Goal: Information Seeking & Learning: Learn about a topic

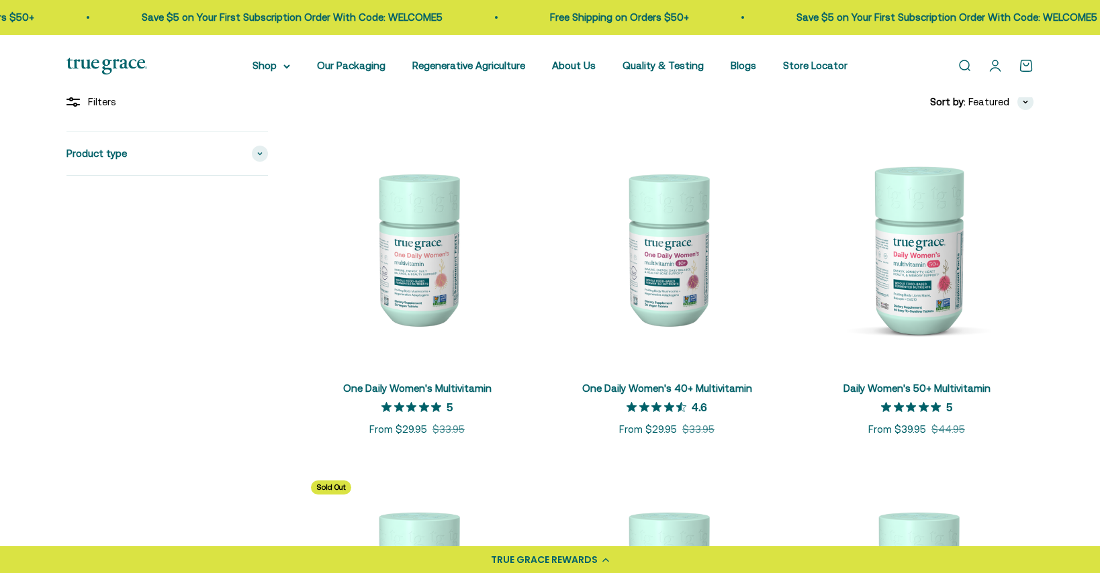
scroll to position [283, 0]
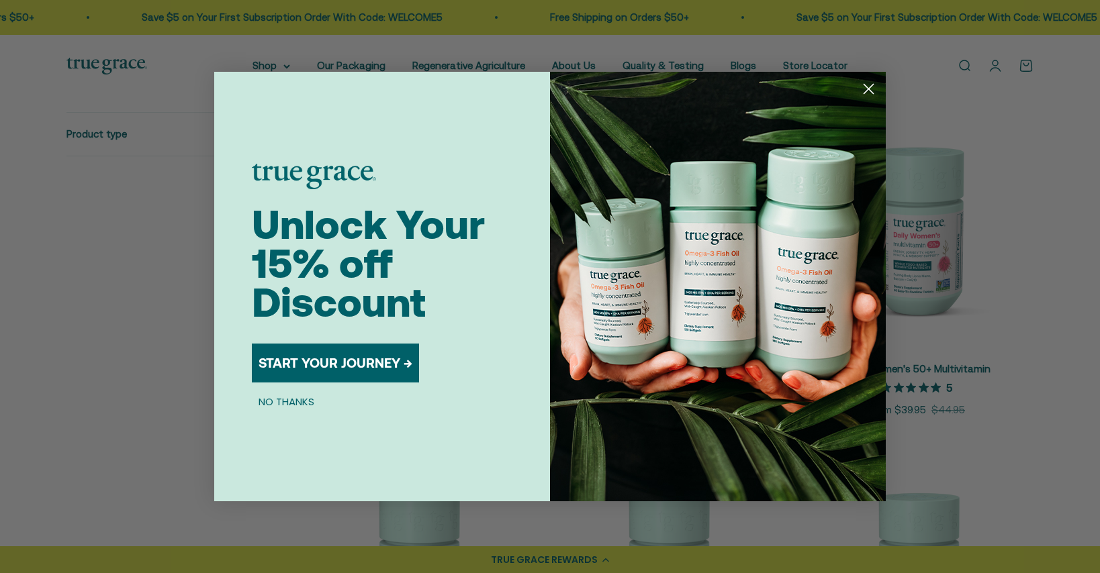
click at [872, 95] on circle "Close dialog" at bounding box center [869, 89] width 22 height 22
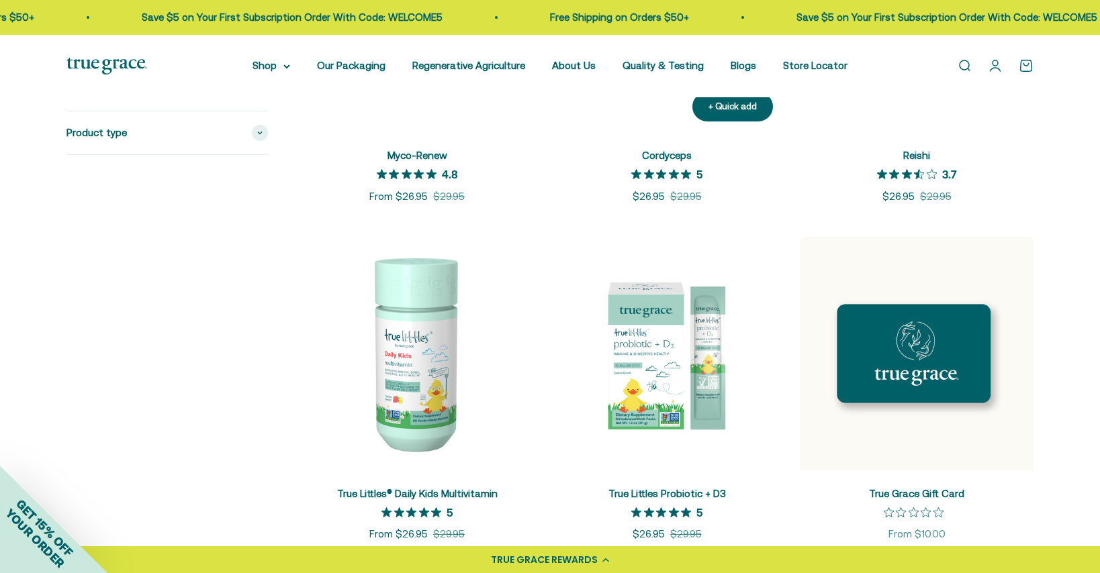
scroll to position [1850, 0]
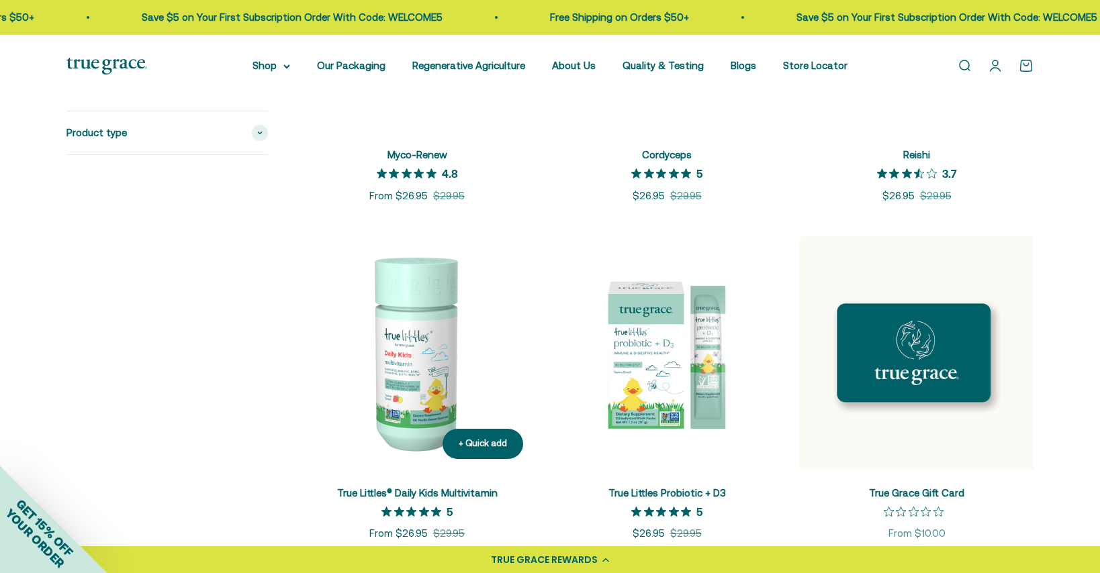
click at [412, 375] on img at bounding box center [417, 353] width 234 height 234
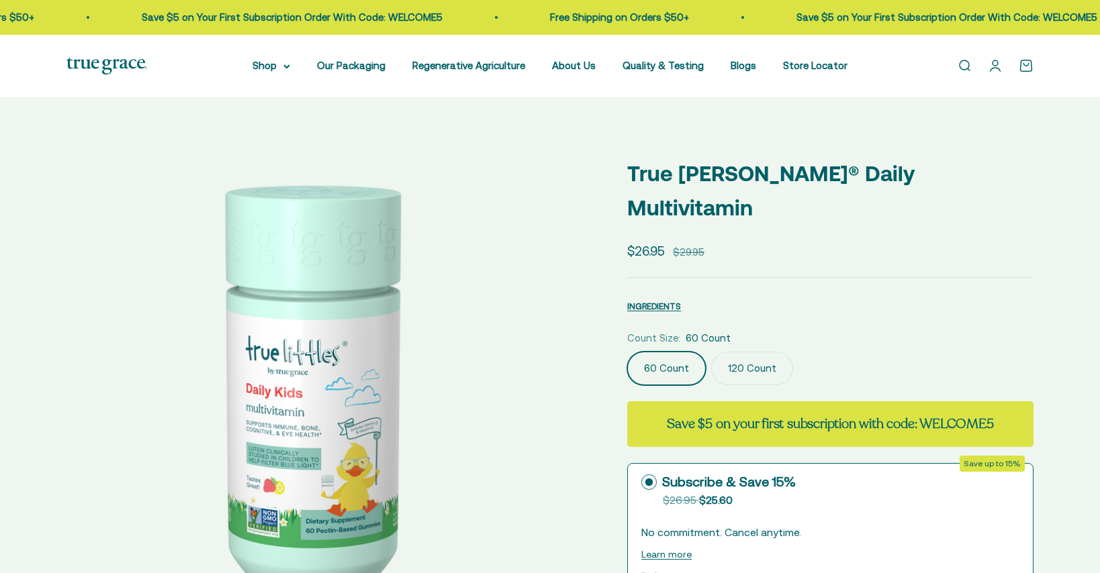
select select "3"
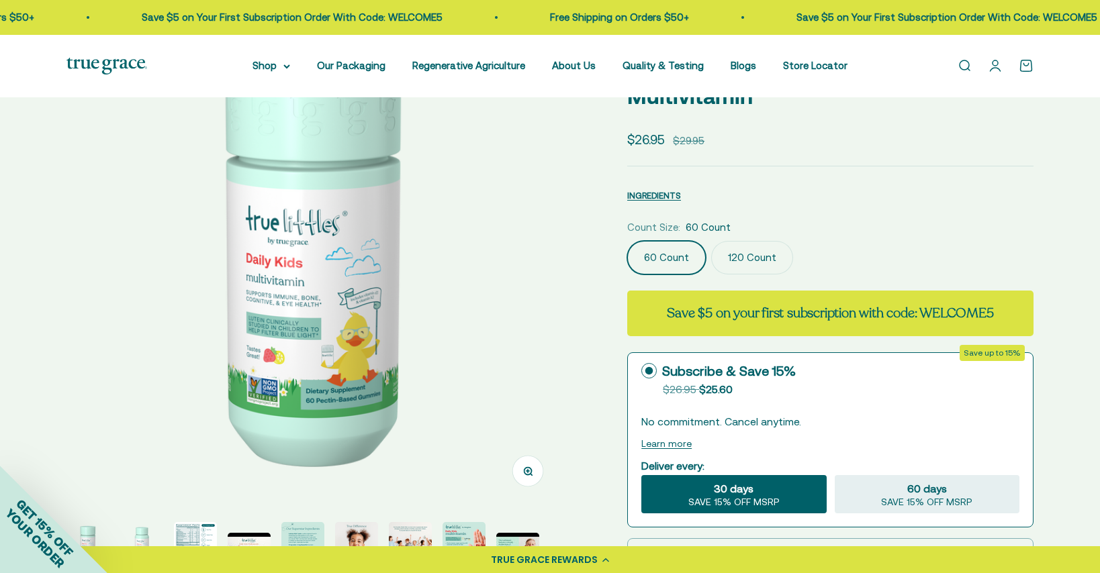
scroll to position [146, 0]
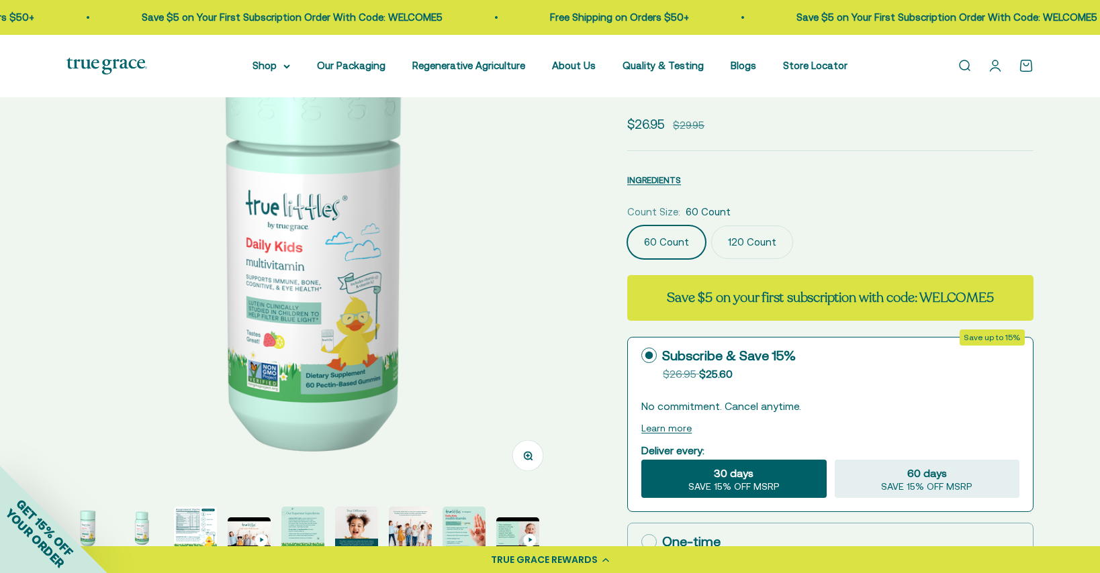
click at [308, 287] on img at bounding box center [314, 243] width 496 height 496
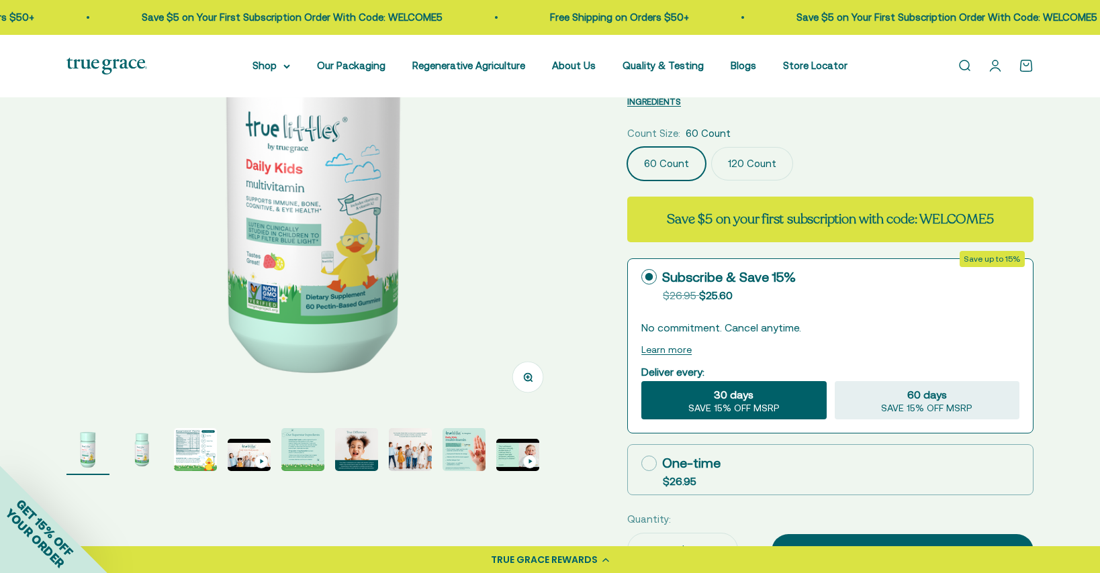
scroll to position [238, 0]
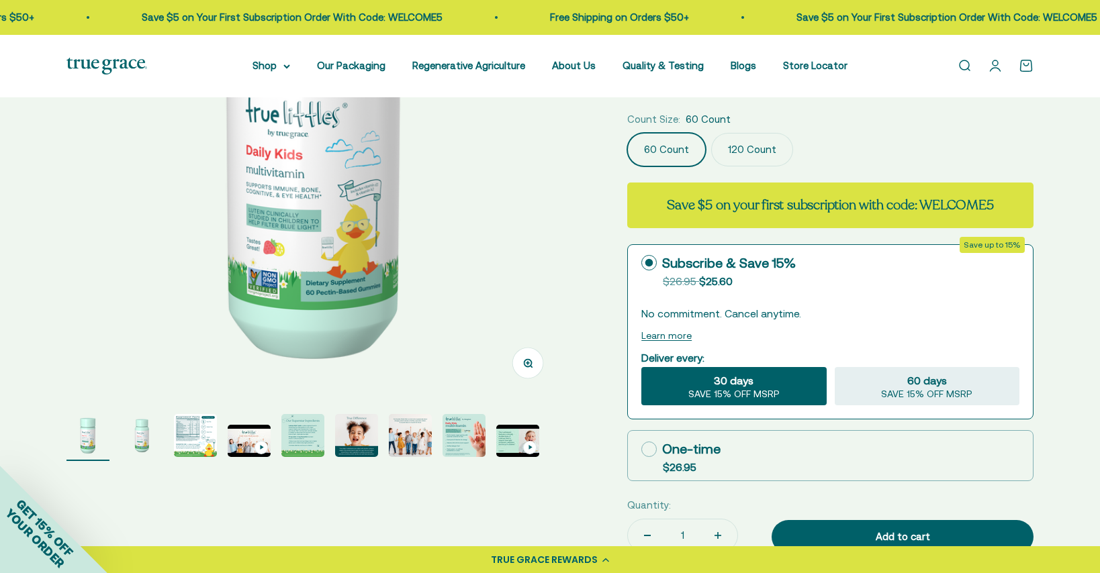
click at [376, 245] on img at bounding box center [314, 150] width 496 height 496
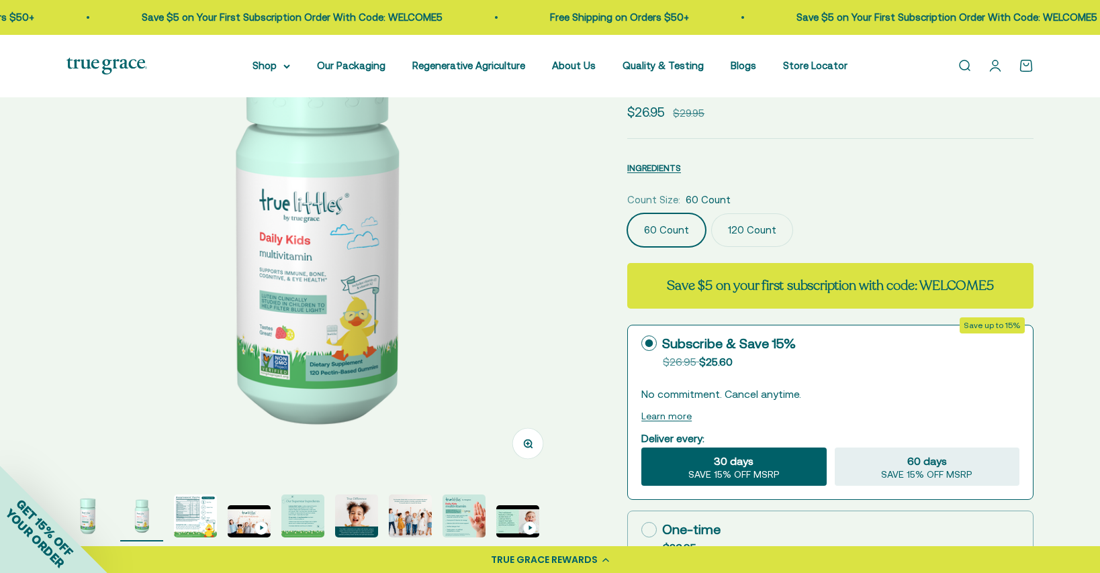
scroll to position [156, 0]
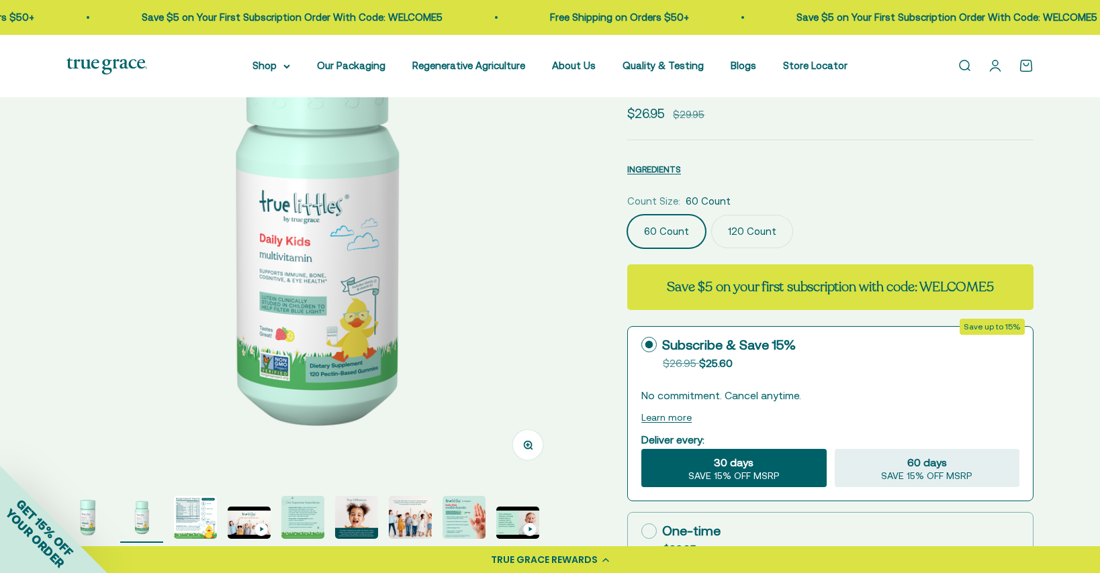
click at [376, 245] on img at bounding box center [314, 232] width 496 height 496
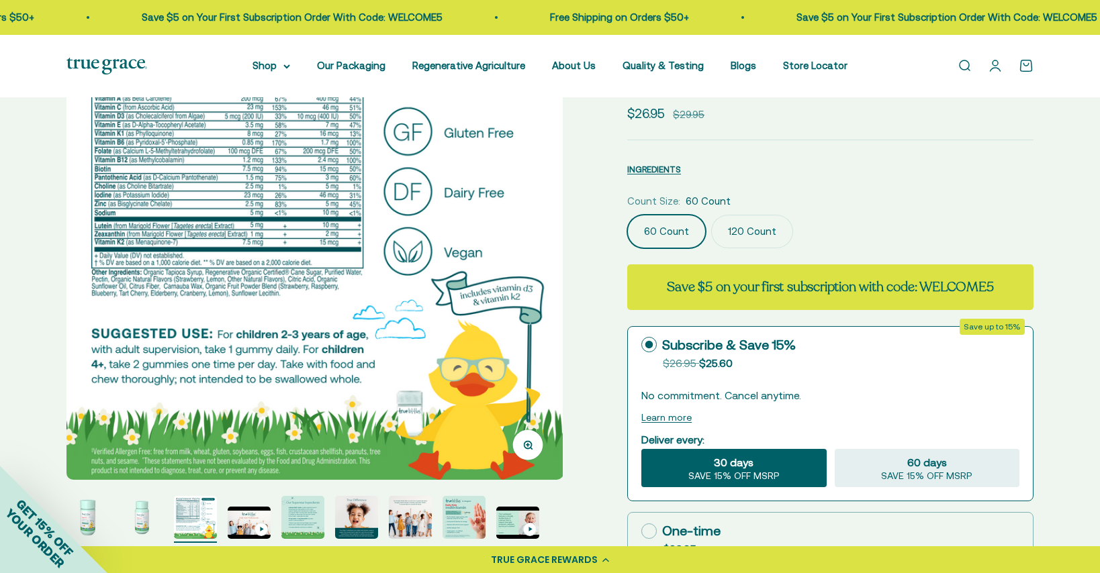
scroll to position [65, 0]
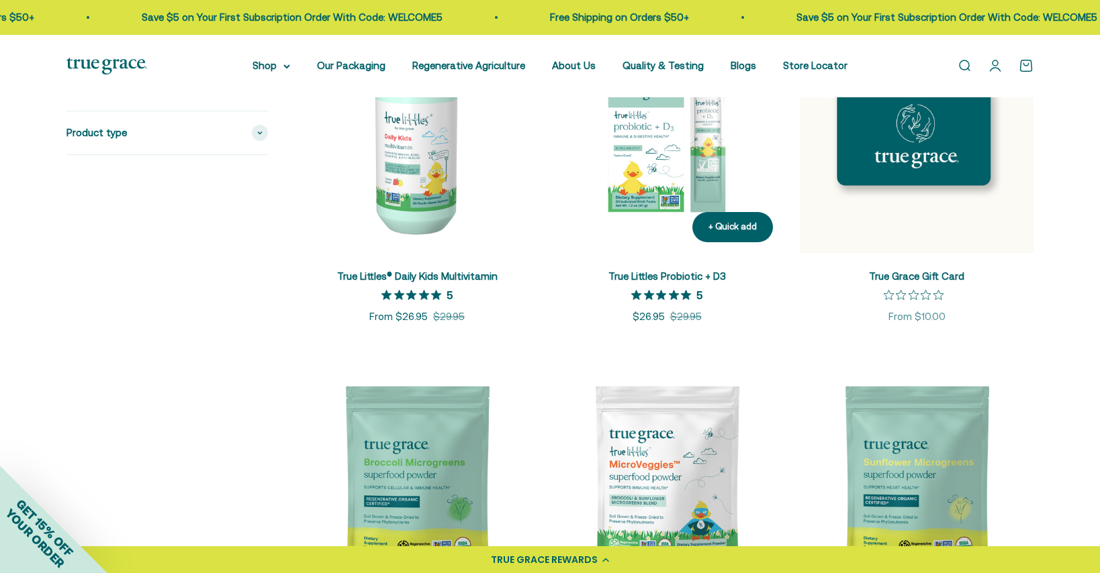
scroll to position [2232, 0]
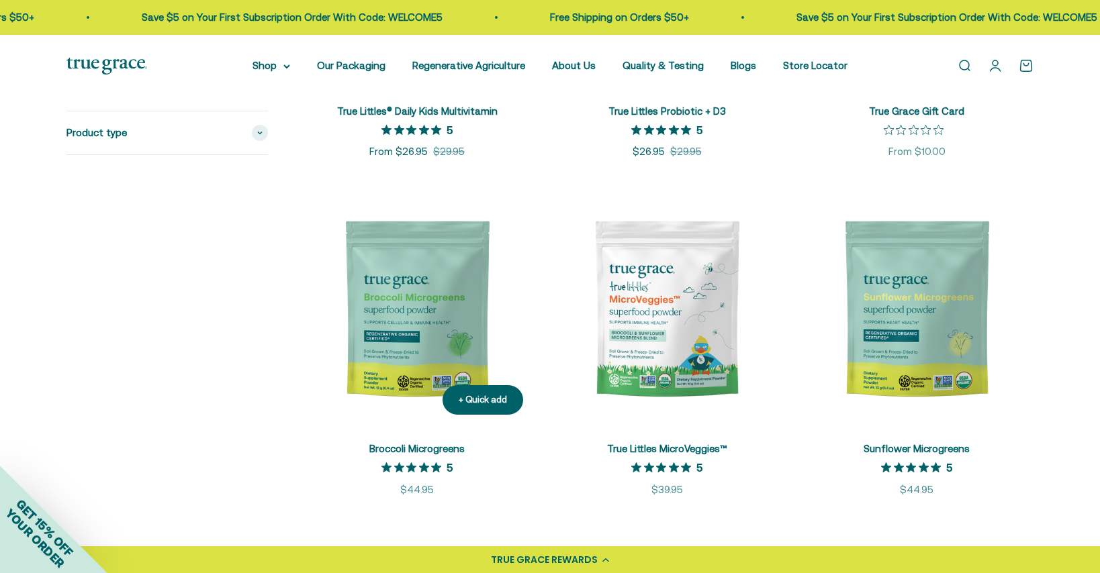
click at [426, 297] on img at bounding box center [417, 309] width 234 height 234
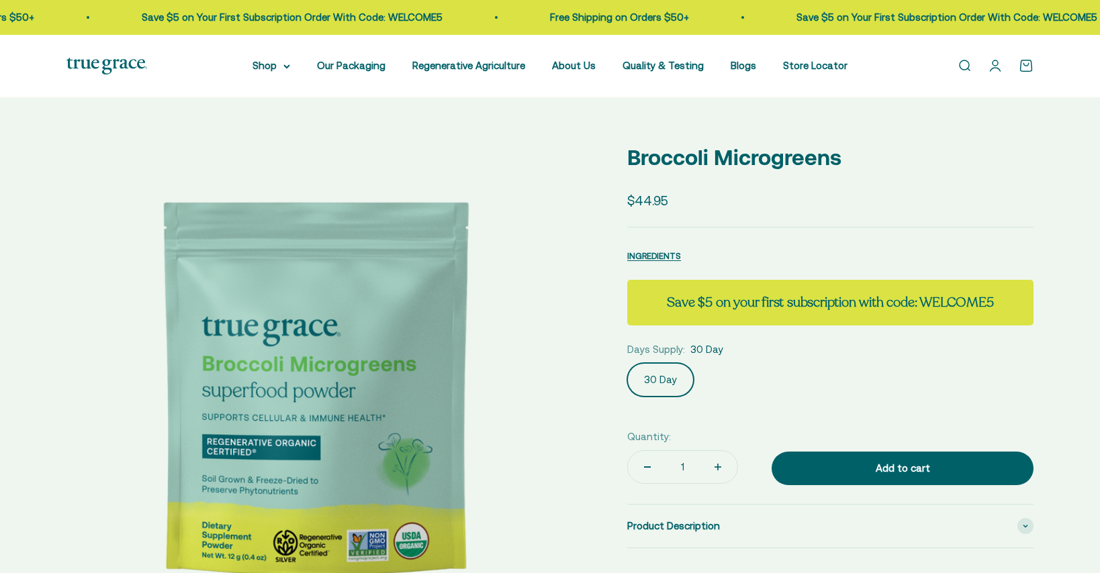
select select "3"
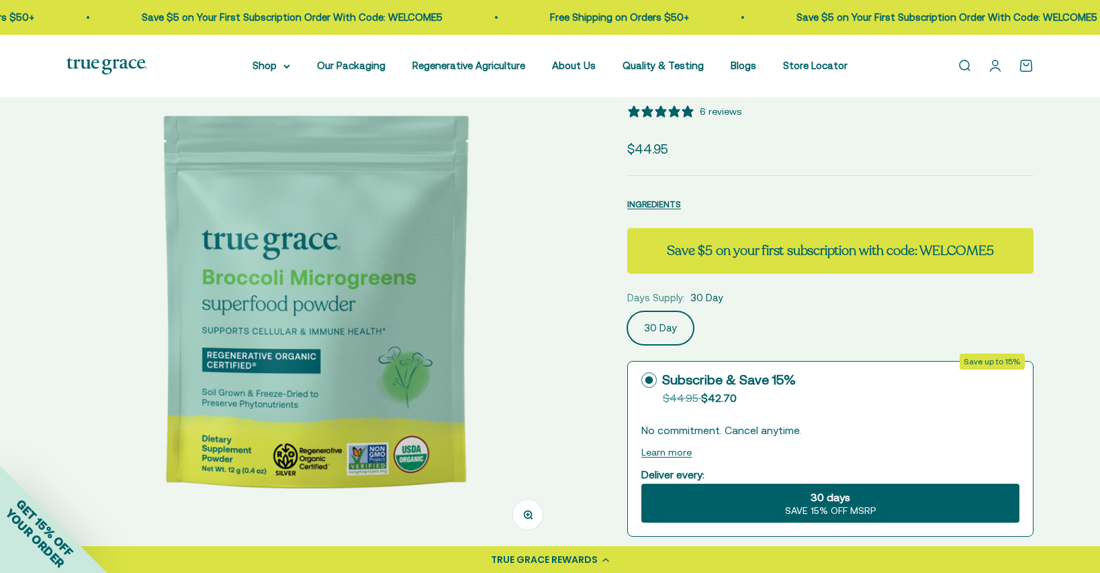
scroll to position [87, 0]
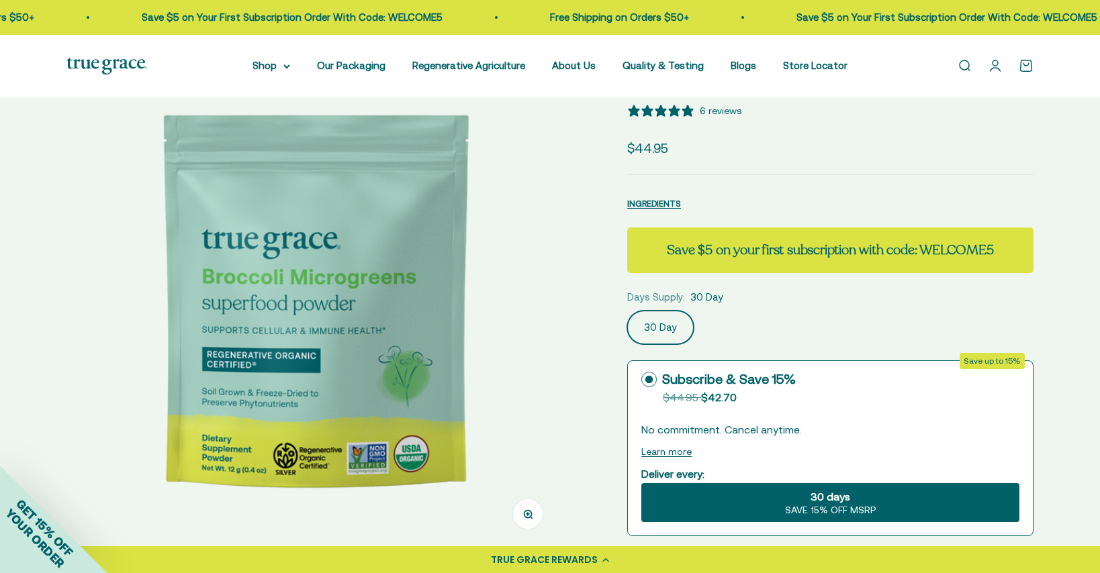
click at [346, 363] on img at bounding box center [314, 301] width 496 height 496
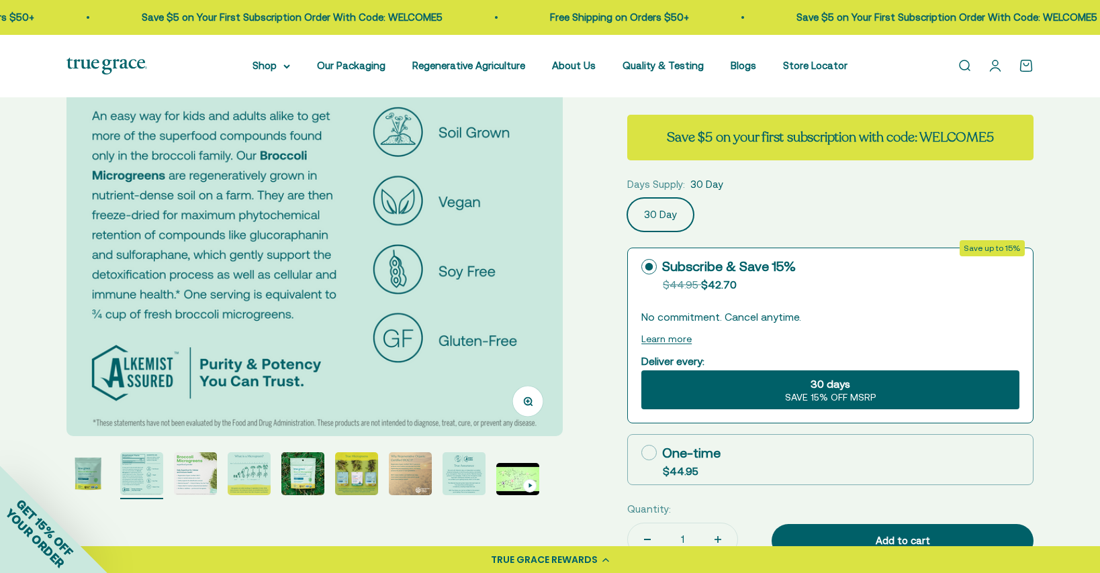
scroll to position [191, 0]
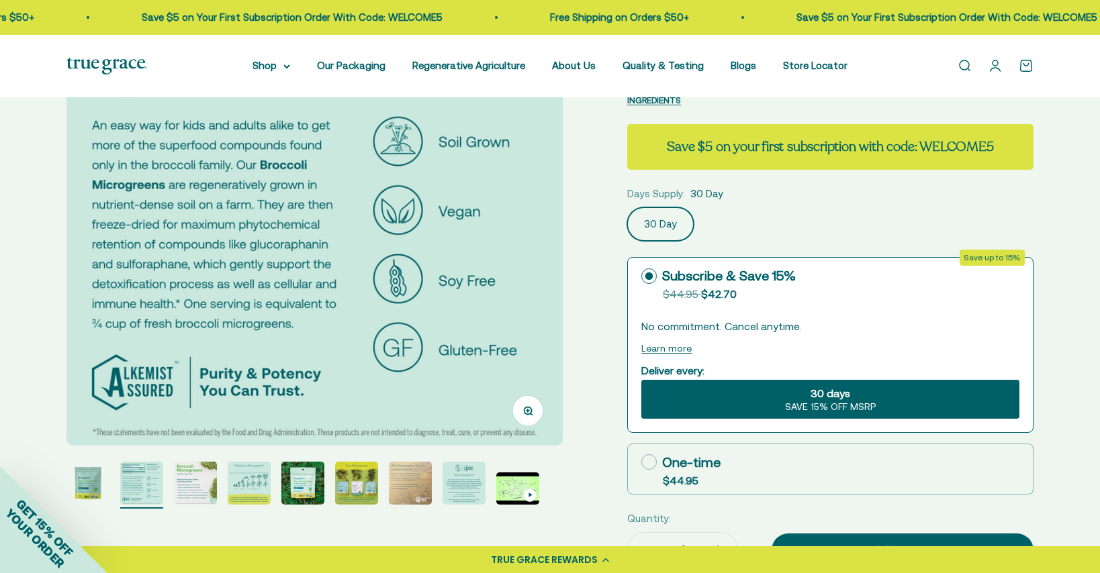
click at [404, 262] on img at bounding box center [314, 198] width 496 height 496
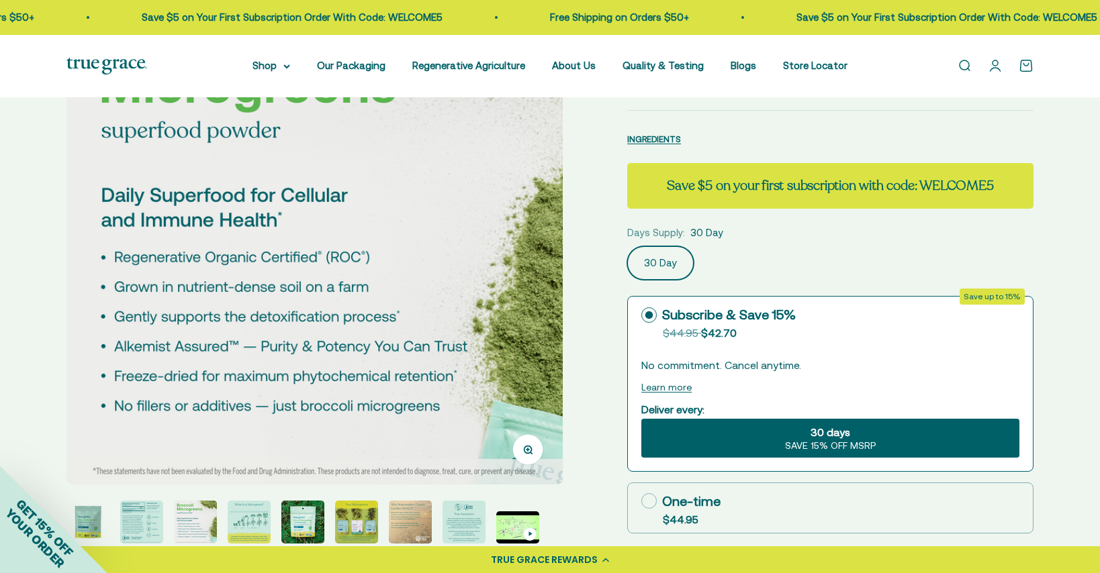
scroll to position [142, 0]
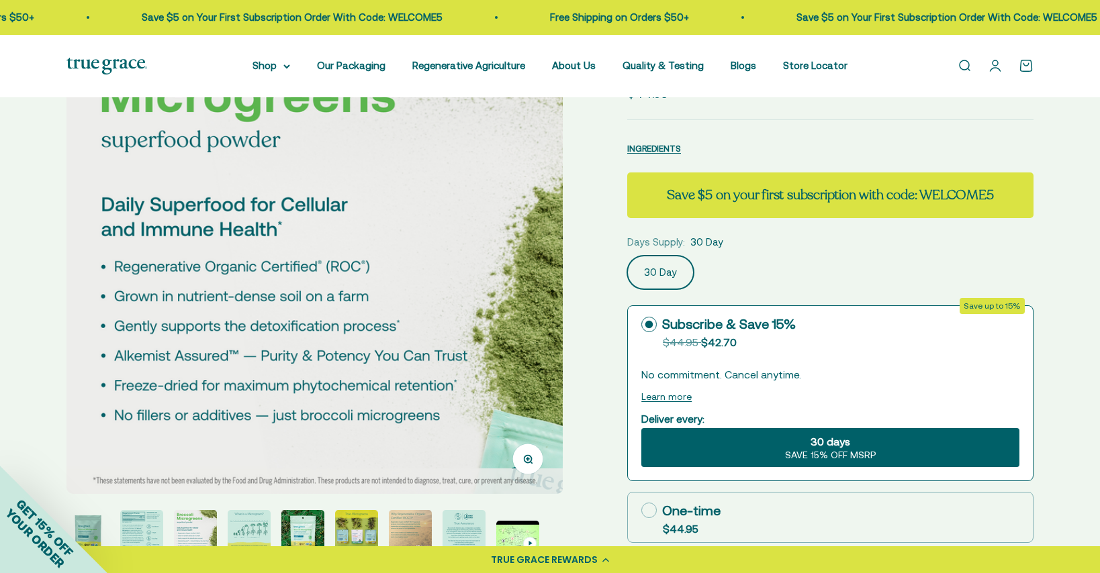
click at [453, 262] on img at bounding box center [314, 246] width 496 height 496
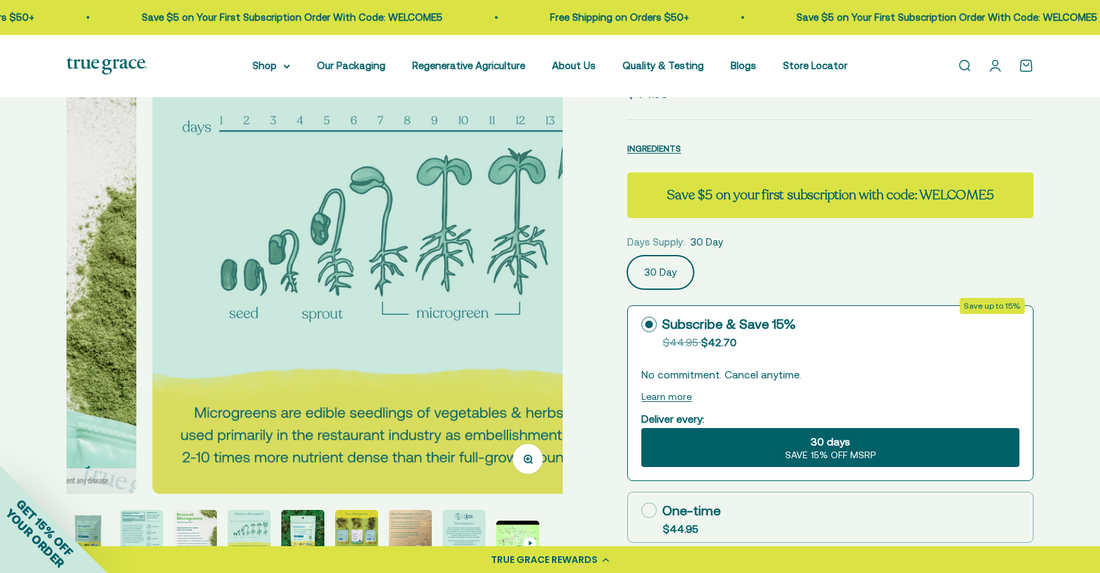
scroll to position [0, 1537]
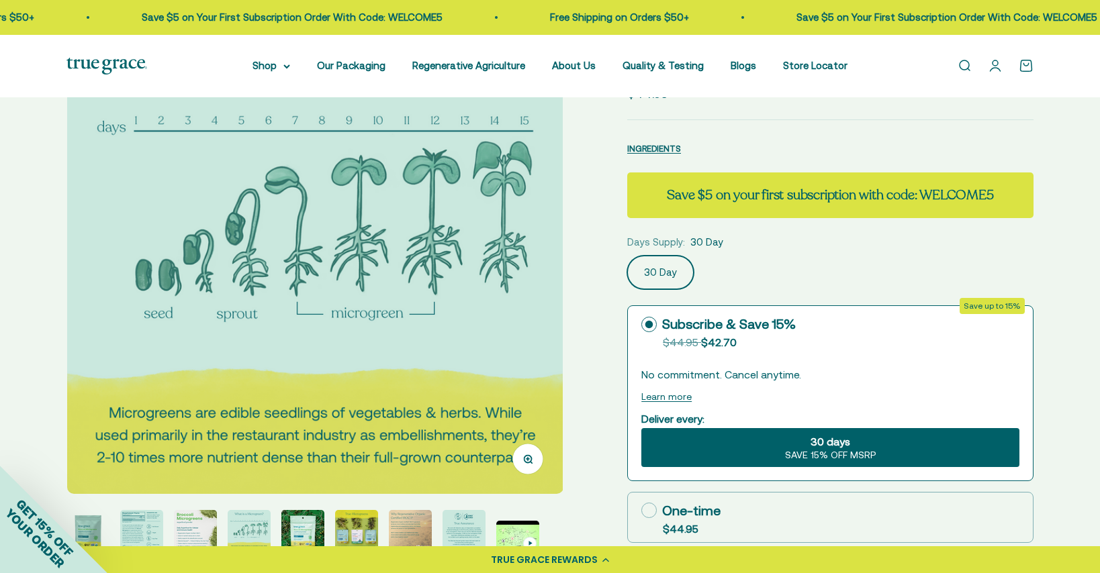
click at [493, 313] on img at bounding box center [315, 246] width 496 height 496
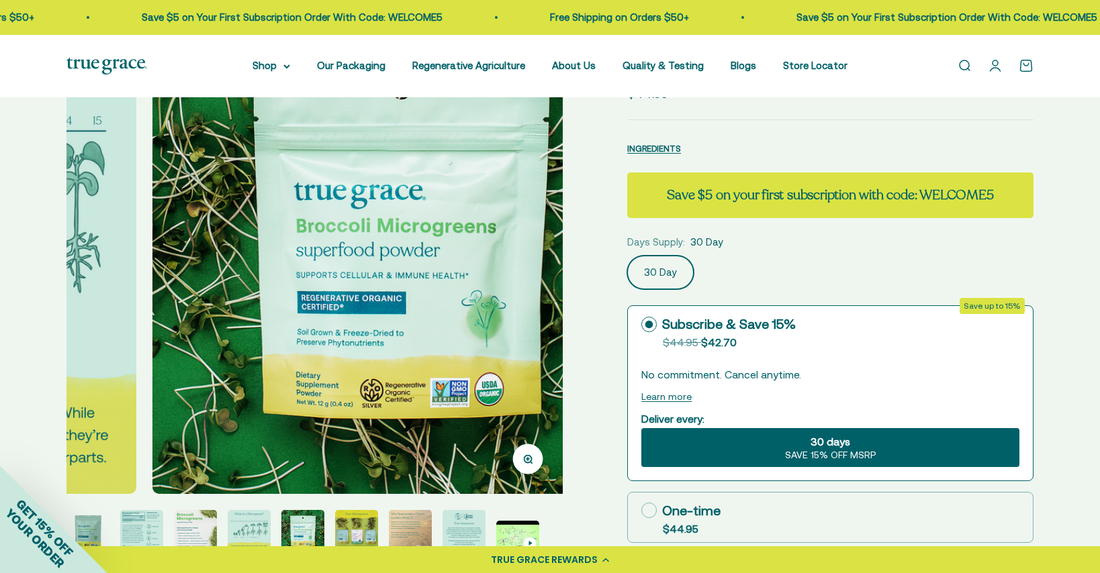
scroll to position [0, 2050]
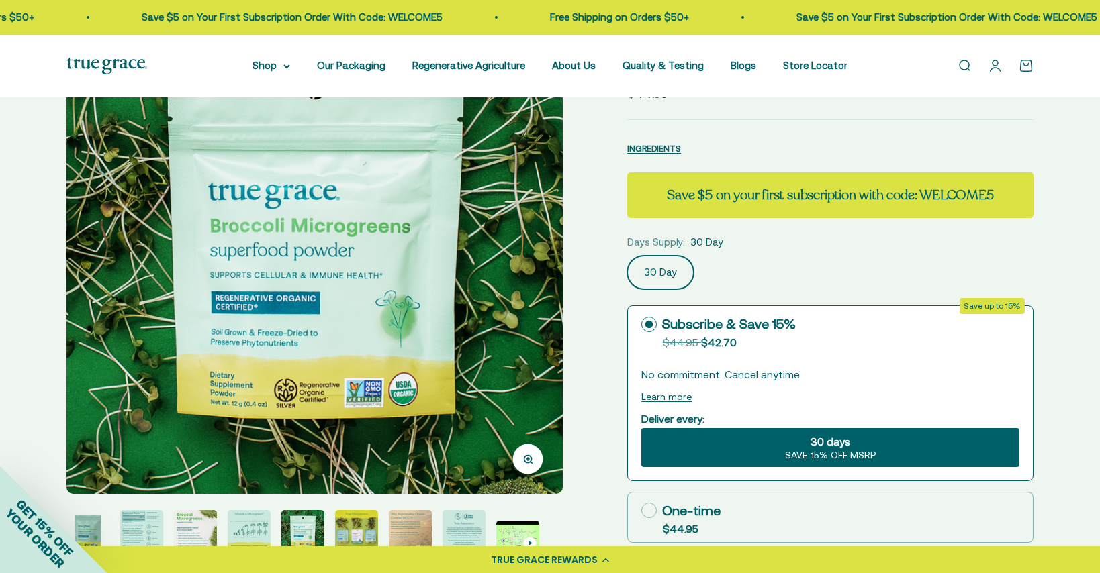
click at [493, 313] on img at bounding box center [314, 246] width 496 height 496
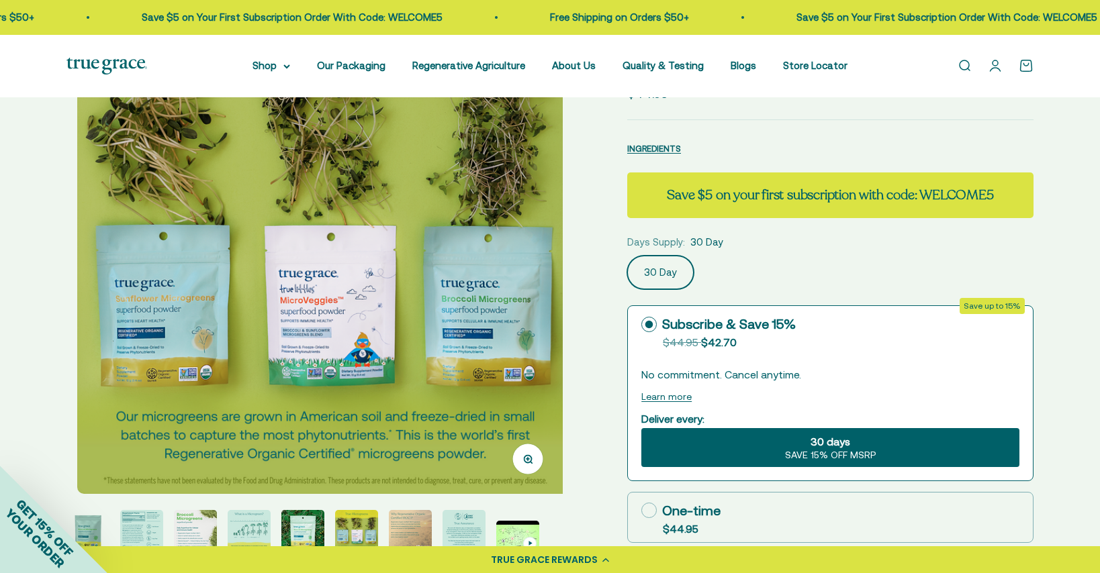
scroll to position [0, 2562]
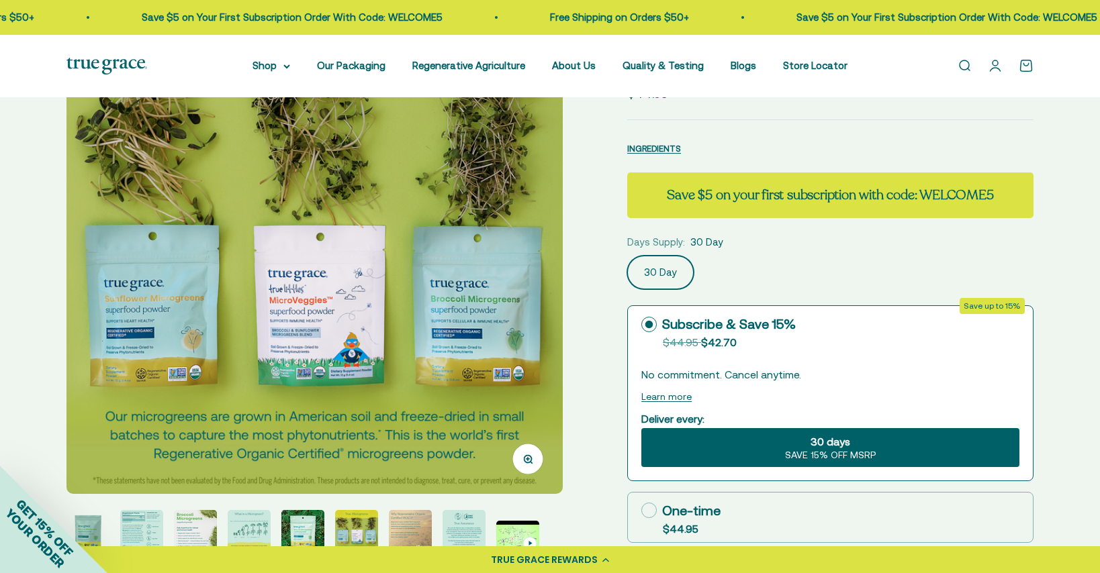
click at [511, 334] on img at bounding box center [314, 246] width 496 height 496
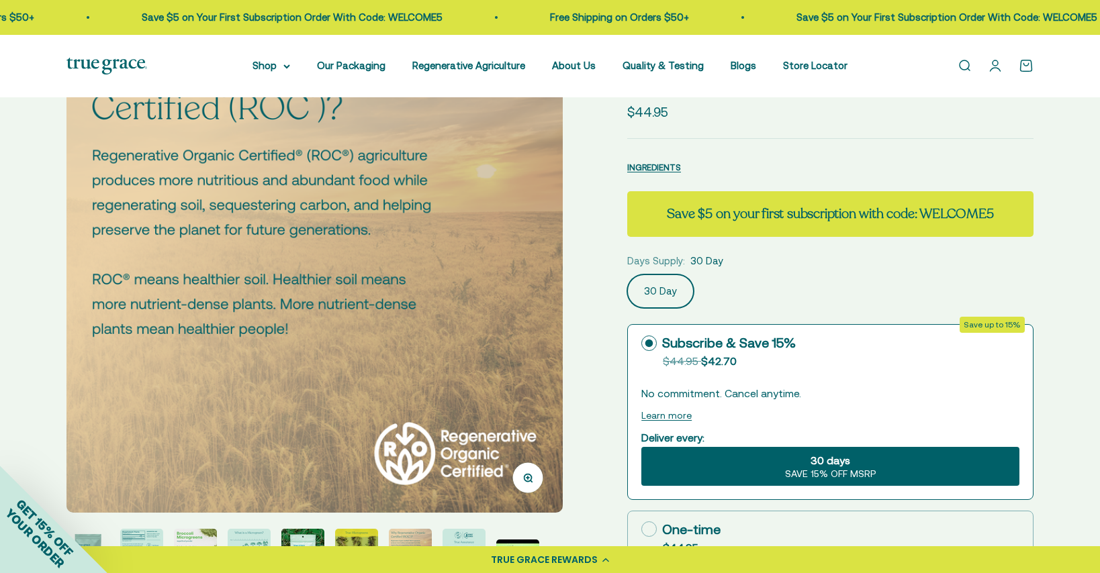
scroll to position [113, 0]
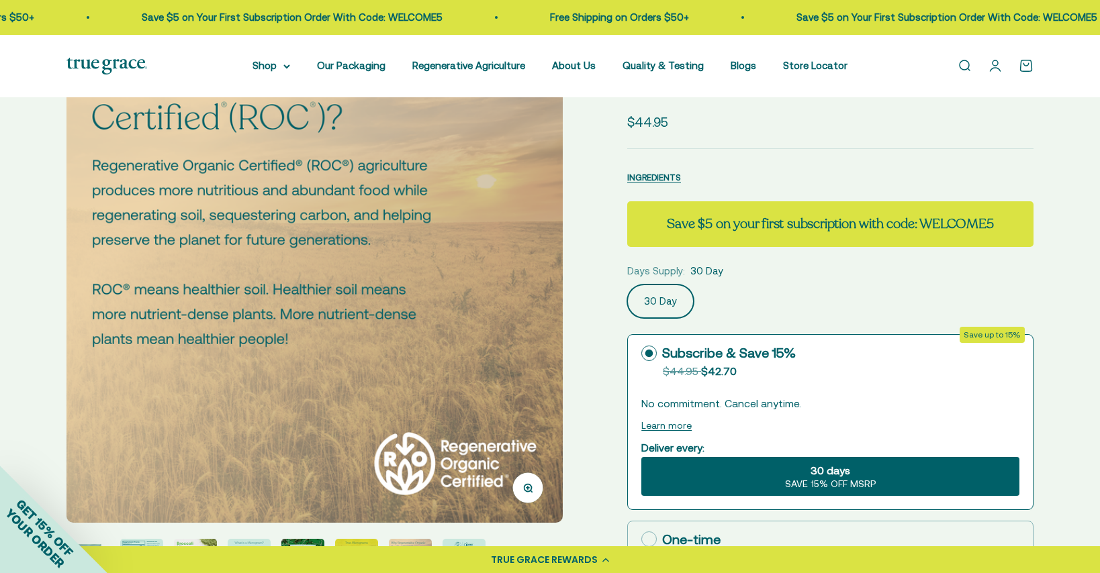
click at [447, 295] on img at bounding box center [314, 275] width 496 height 496
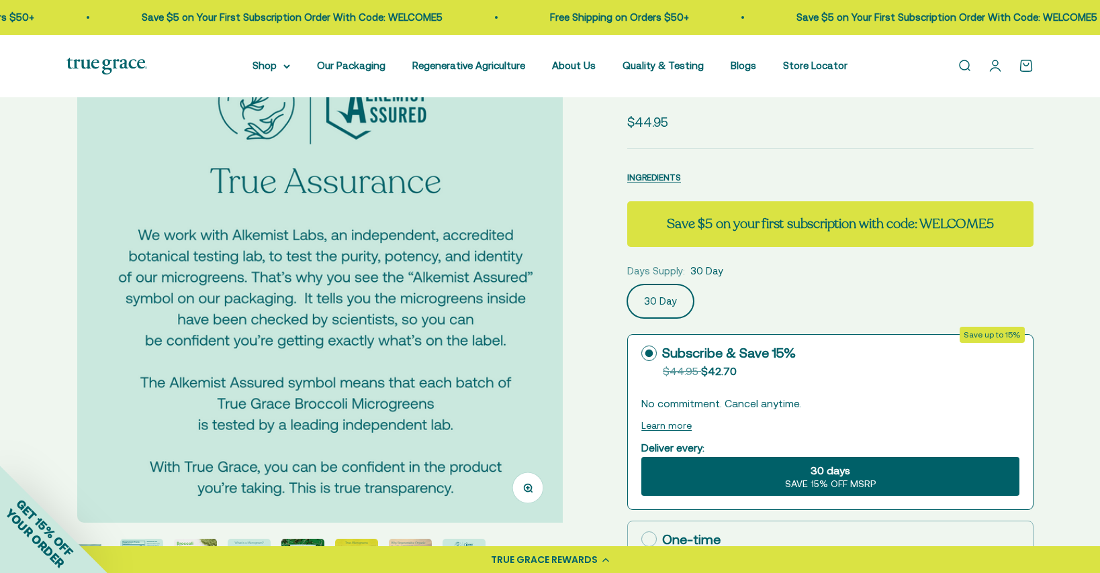
scroll to position [0, 3587]
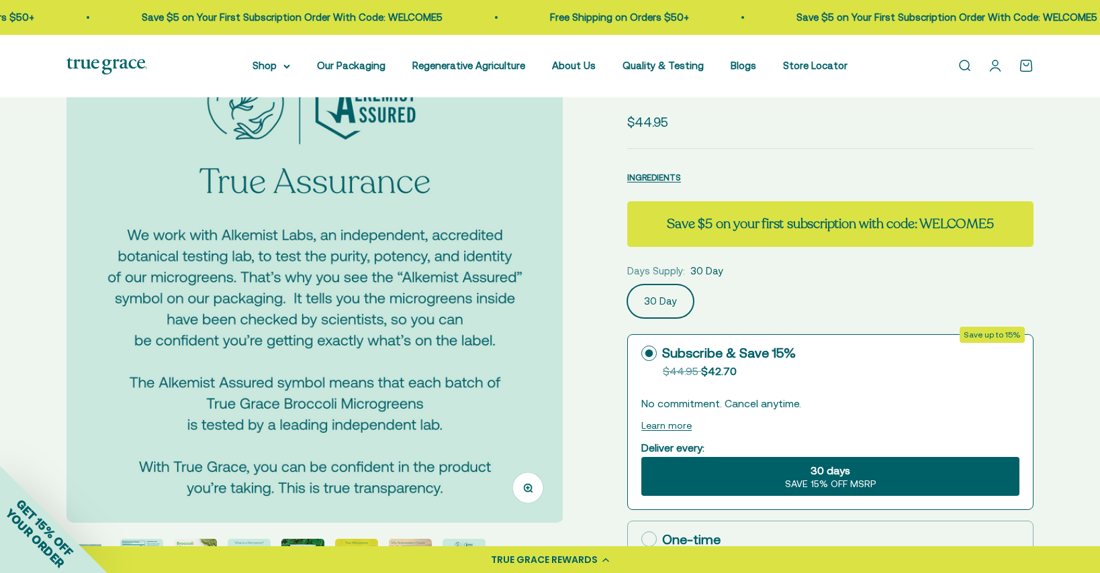
click at [449, 345] on img at bounding box center [314, 275] width 496 height 496
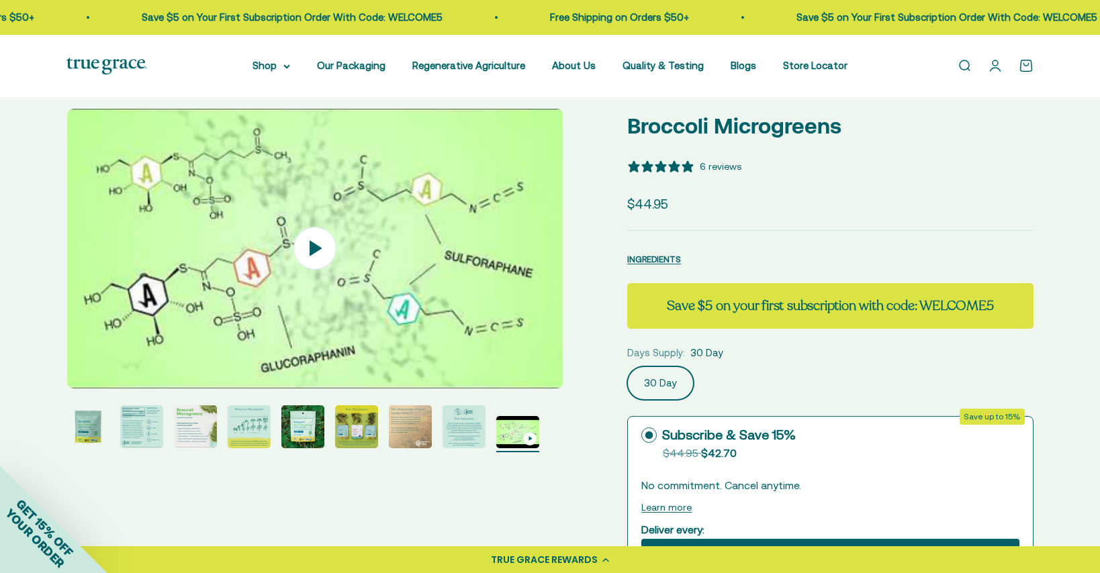
scroll to position [30, 0]
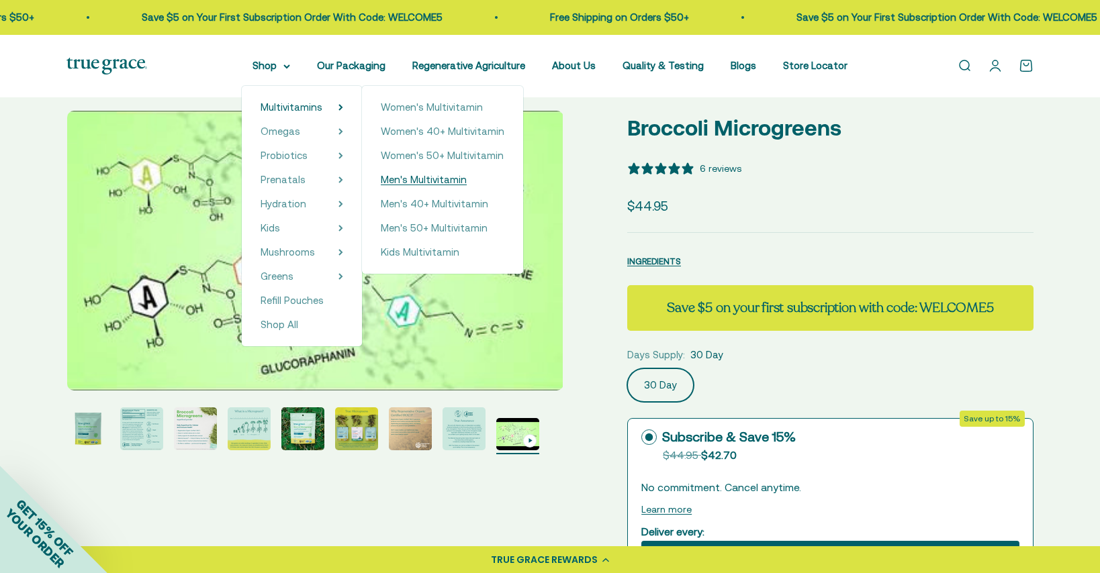
click at [440, 179] on span "Men's Multivitamin" at bounding box center [424, 179] width 86 height 11
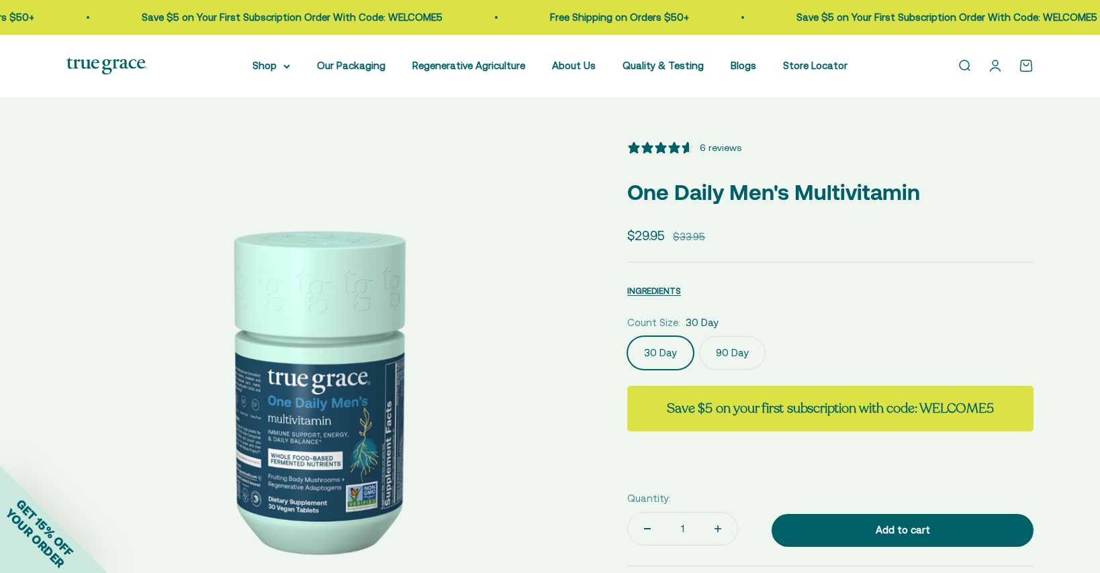
select select "3"
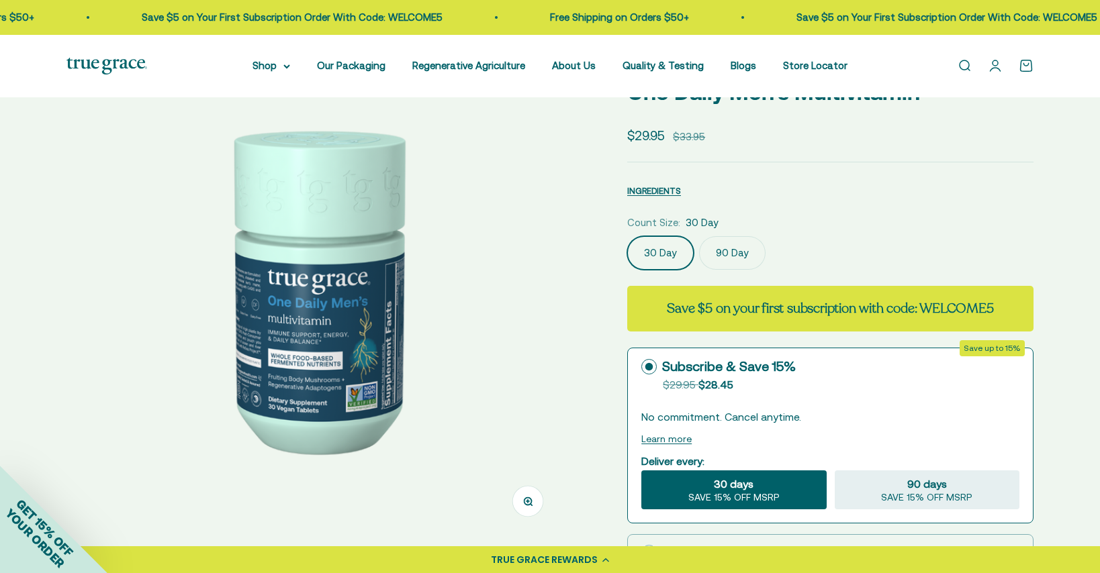
scroll to position [96, 0]
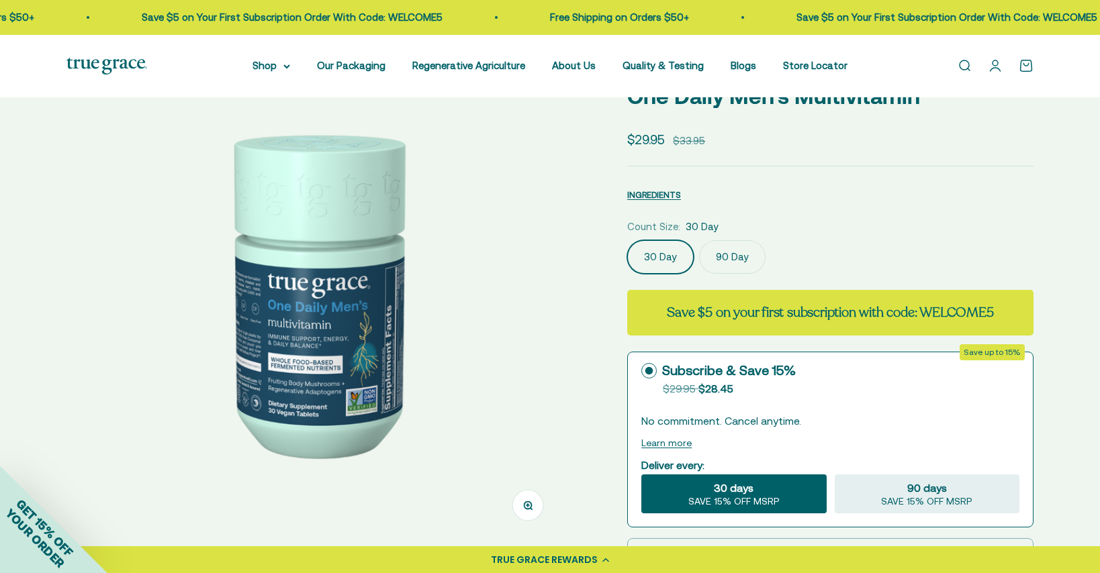
click at [339, 269] on img at bounding box center [314, 292] width 496 height 496
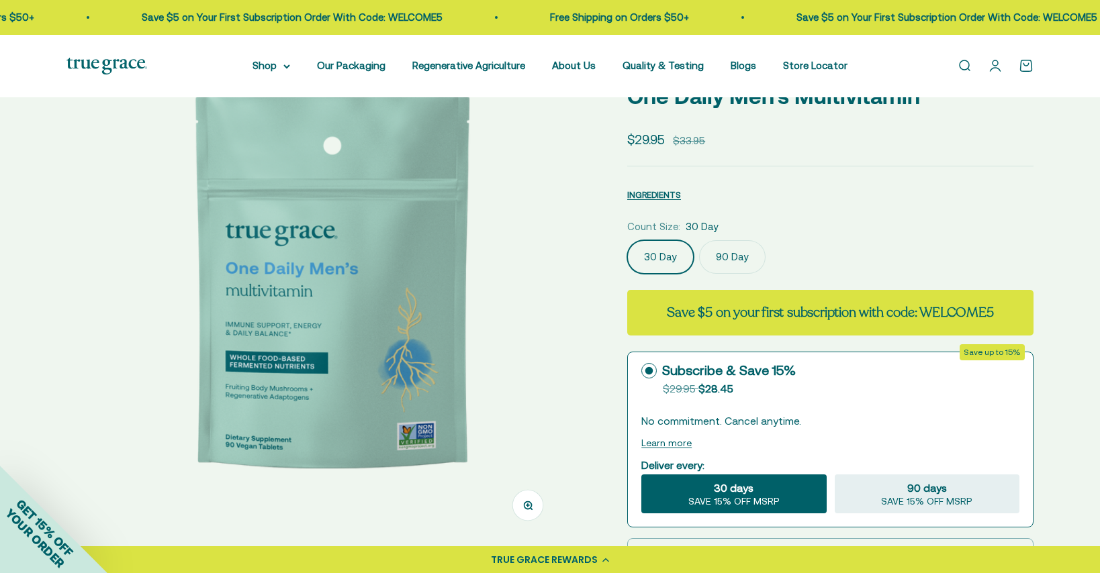
scroll to position [0, 512]
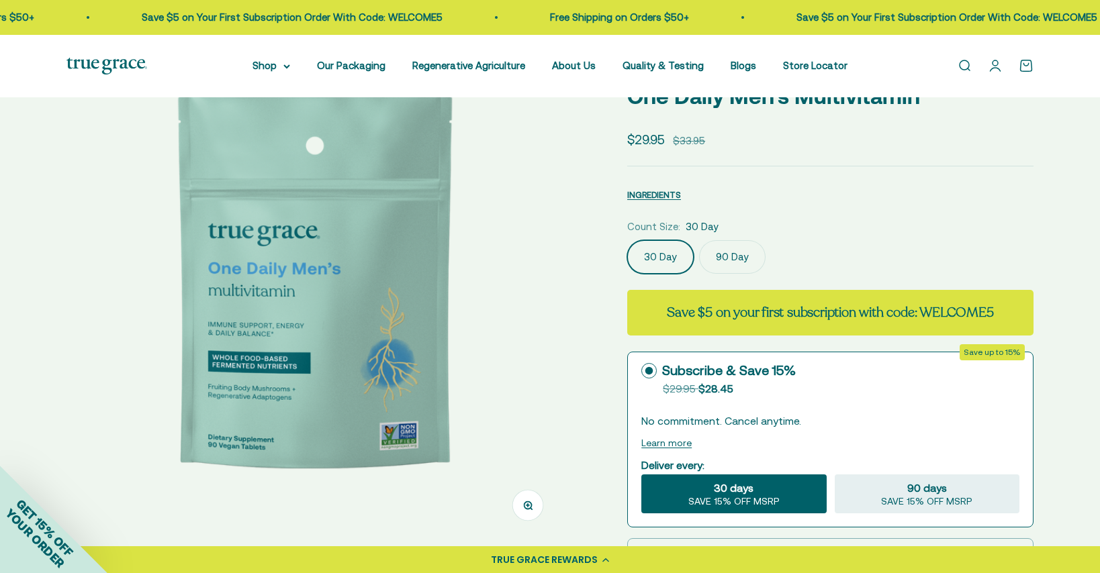
click at [361, 338] on img at bounding box center [314, 292] width 496 height 496
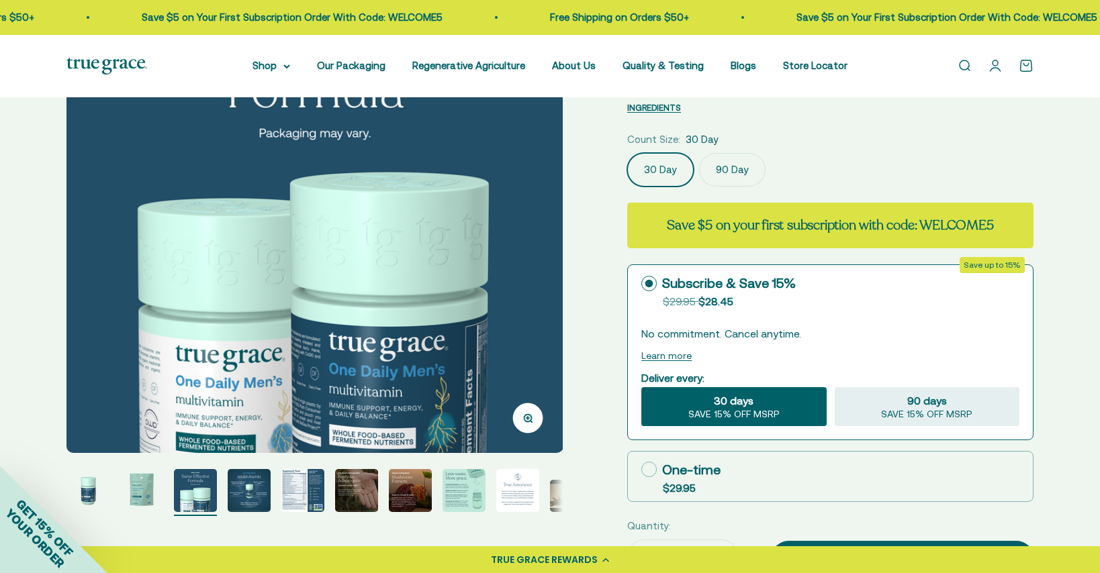
scroll to position [193, 0]
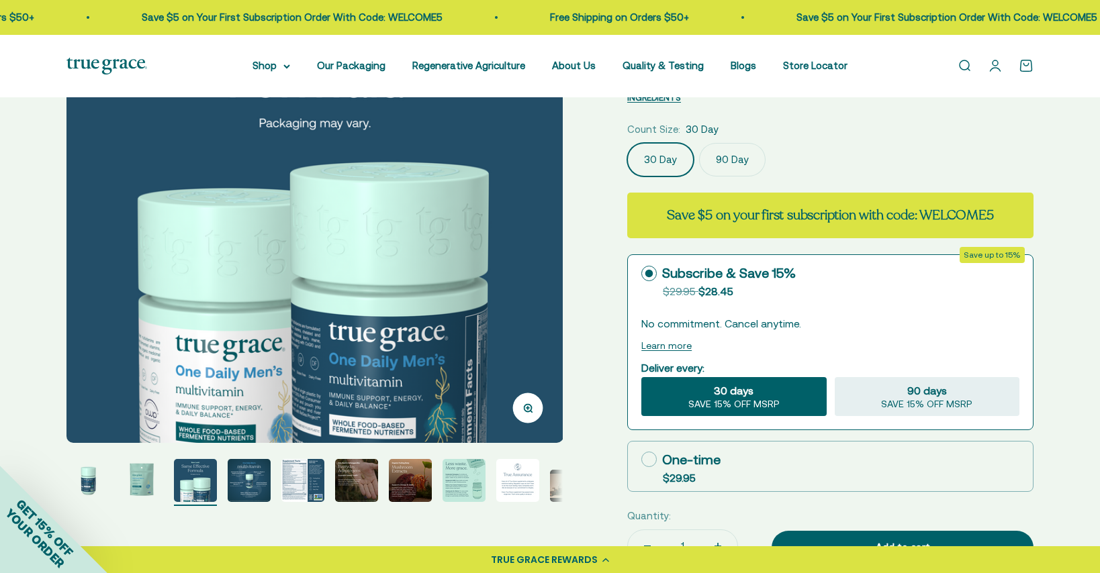
click at [381, 325] on img at bounding box center [314, 195] width 496 height 496
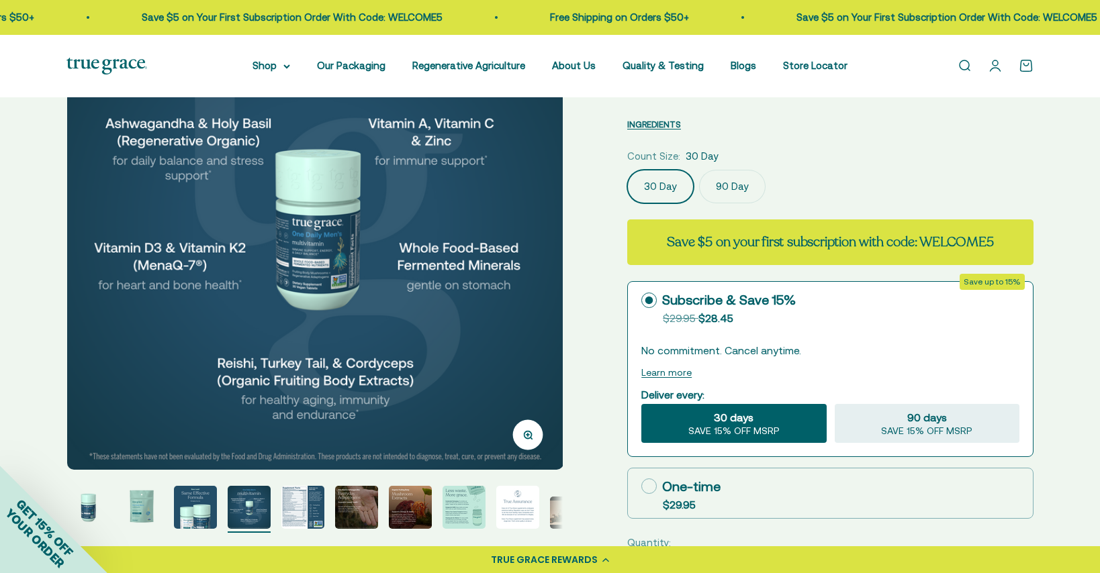
scroll to position [158, 0]
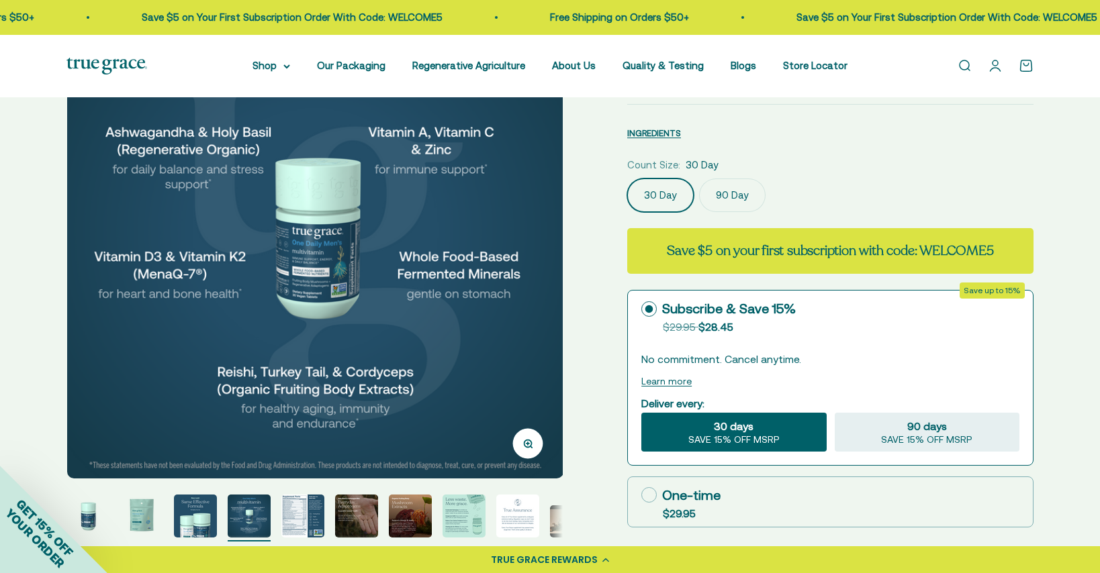
click at [381, 325] on img at bounding box center [315, 231] width 496 height 496
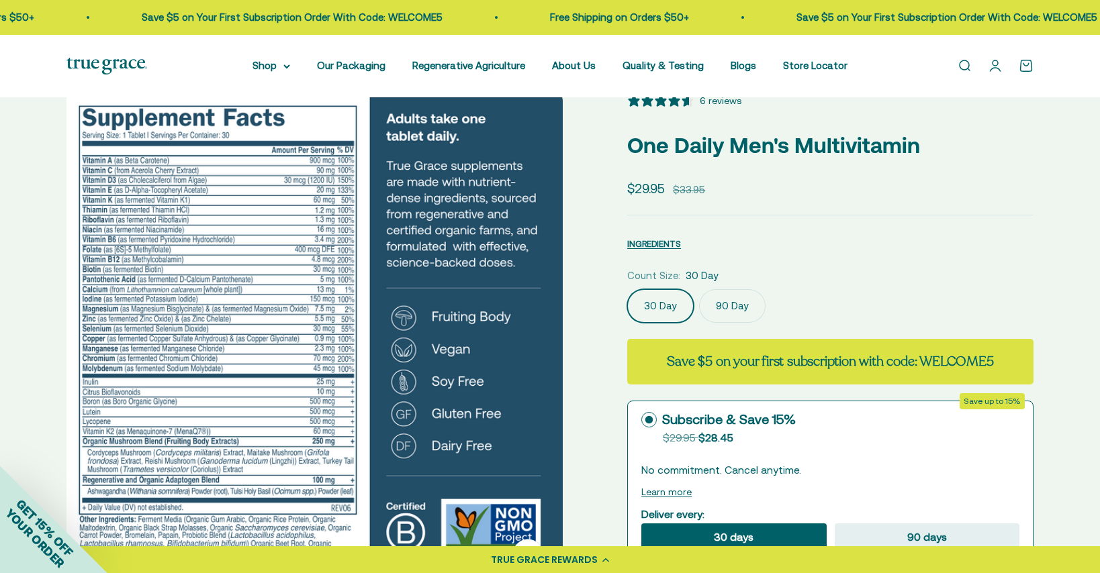
scroll to position [55, 0]
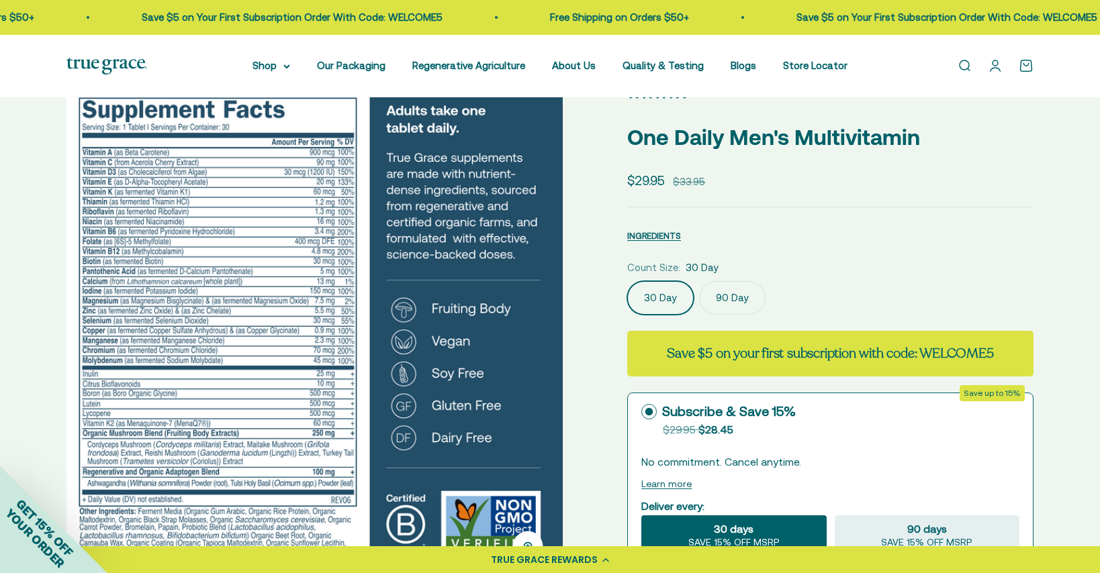
click at [455, 197] on img at bounding box center [314, 333] width 496 height 496
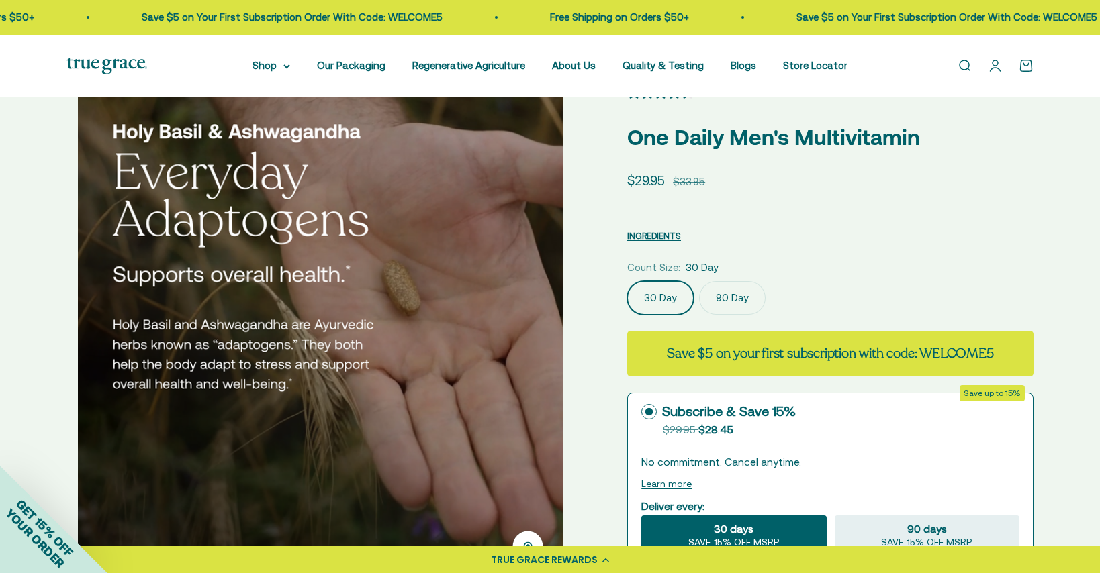
scroll to position [0, 2562]
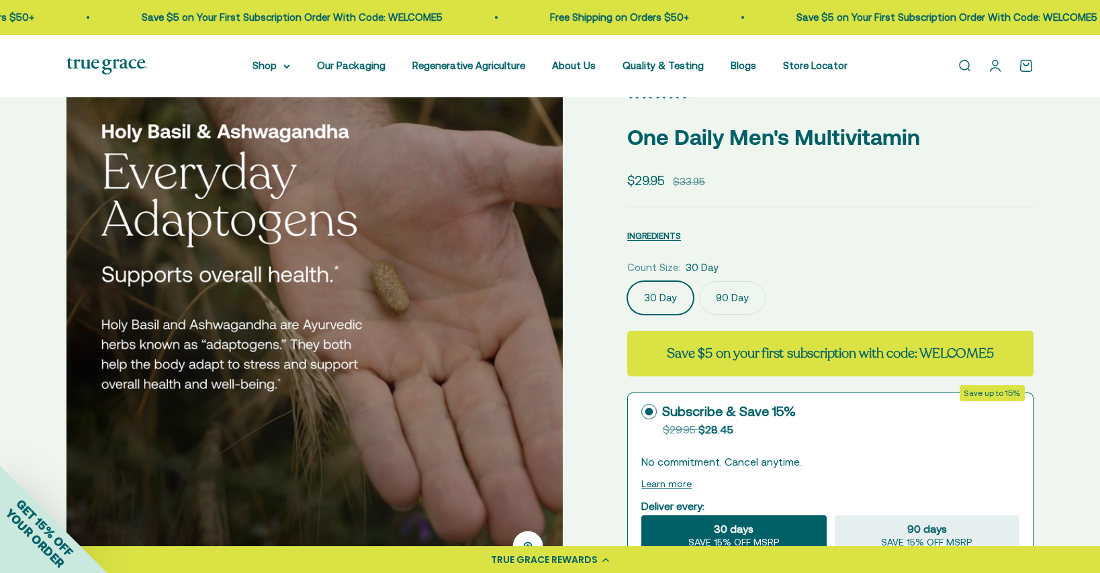
click at [455, 197] on img at bounding box center [314, 333] width 496 height 496
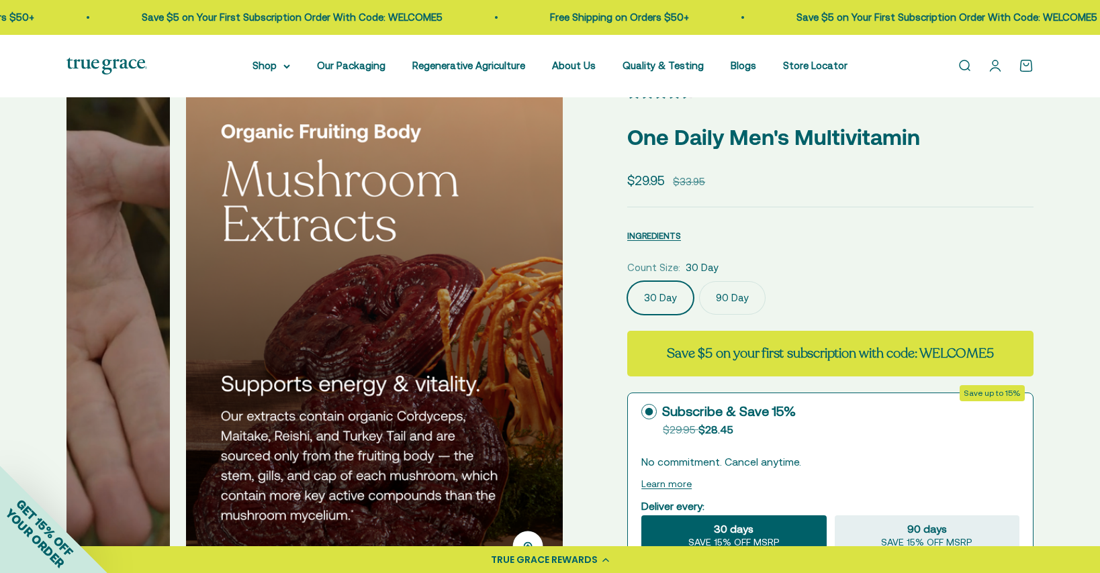
scroll to position [0, 3075]
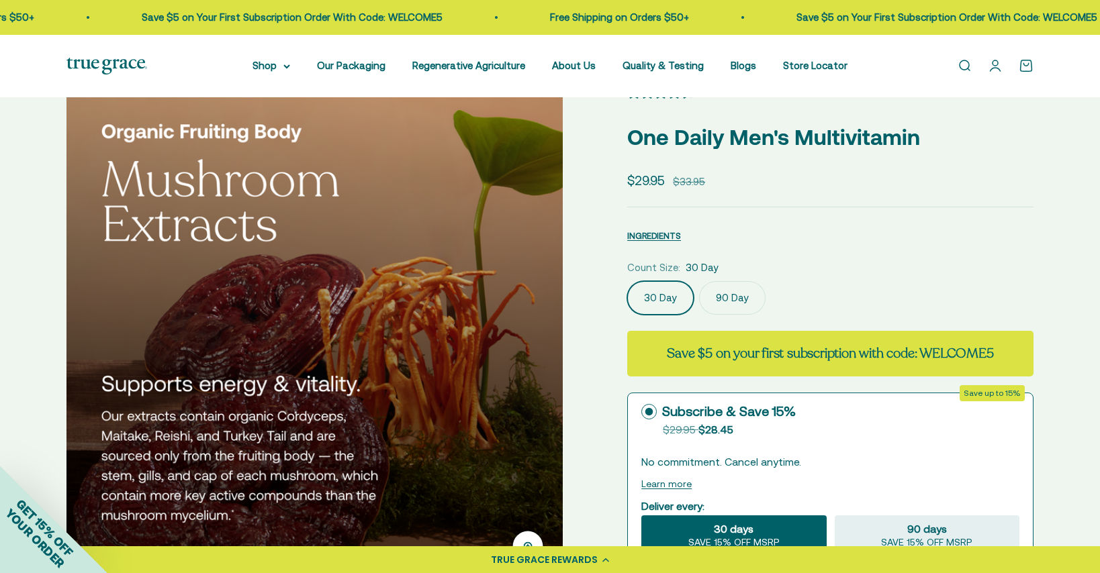
click at [455, 197] on img at bounding box center [314, 333] width 496 height 496
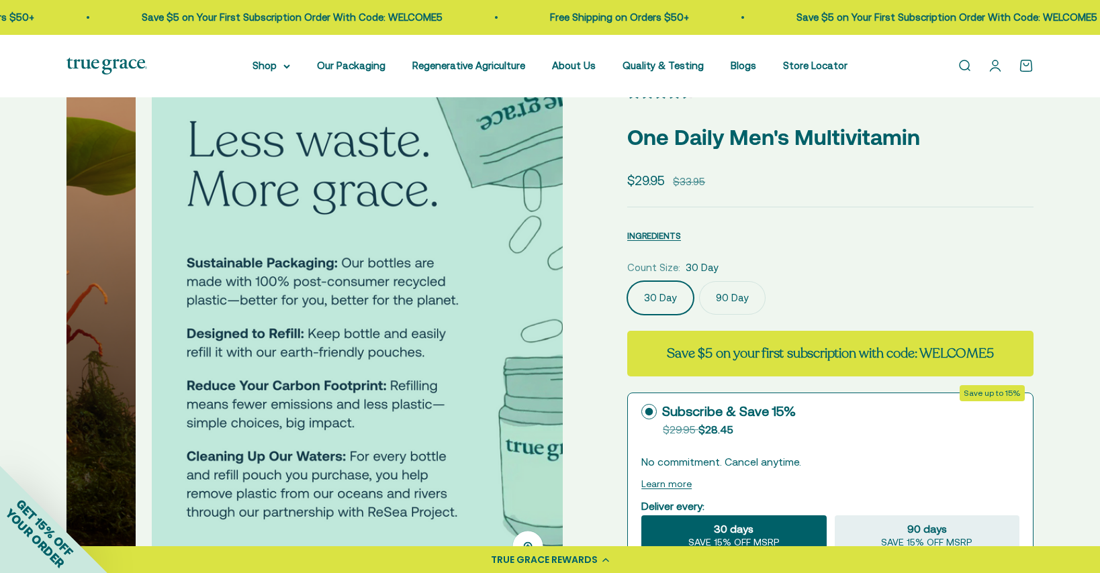
scroll to position [0, 3587]
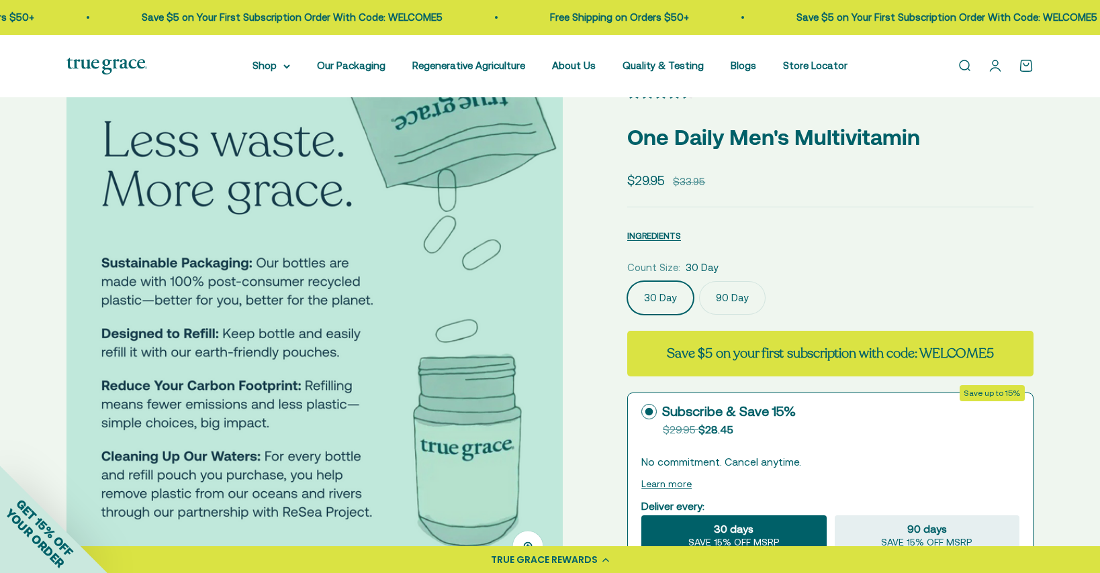
click at [455, 197] on img at bounding box center [314, 333] width 496 height 496
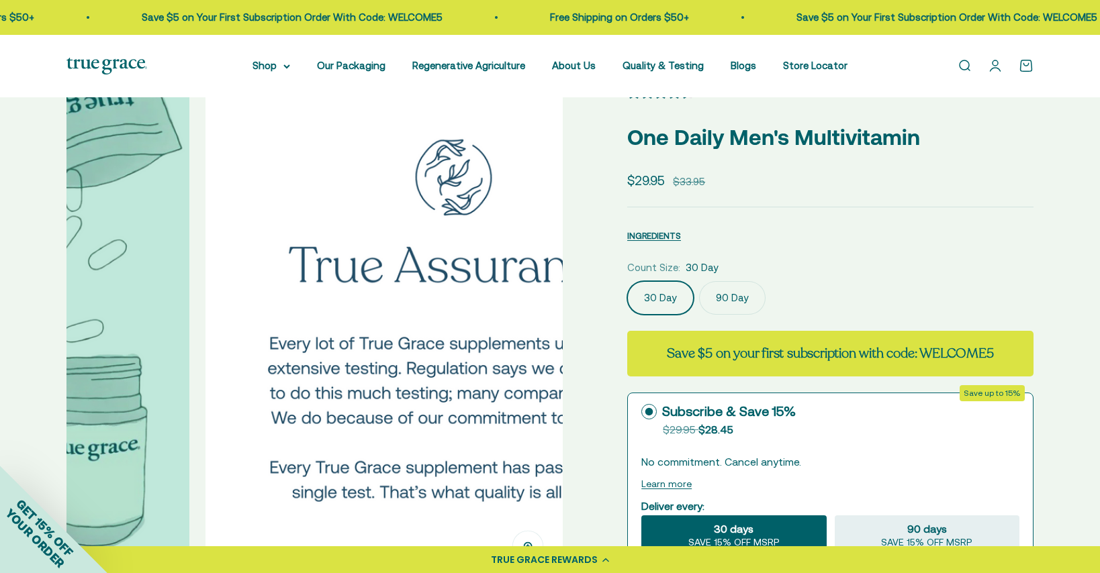
scroll to position [0, 4100]
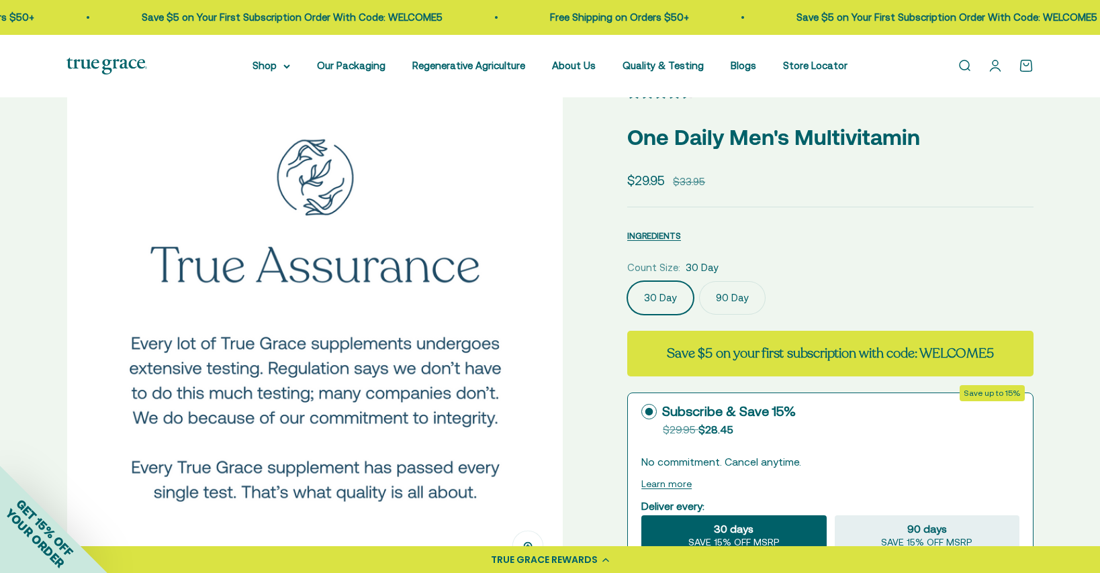
click at [455, 197] on img at bounding box center [315, 333] width 496 height 496
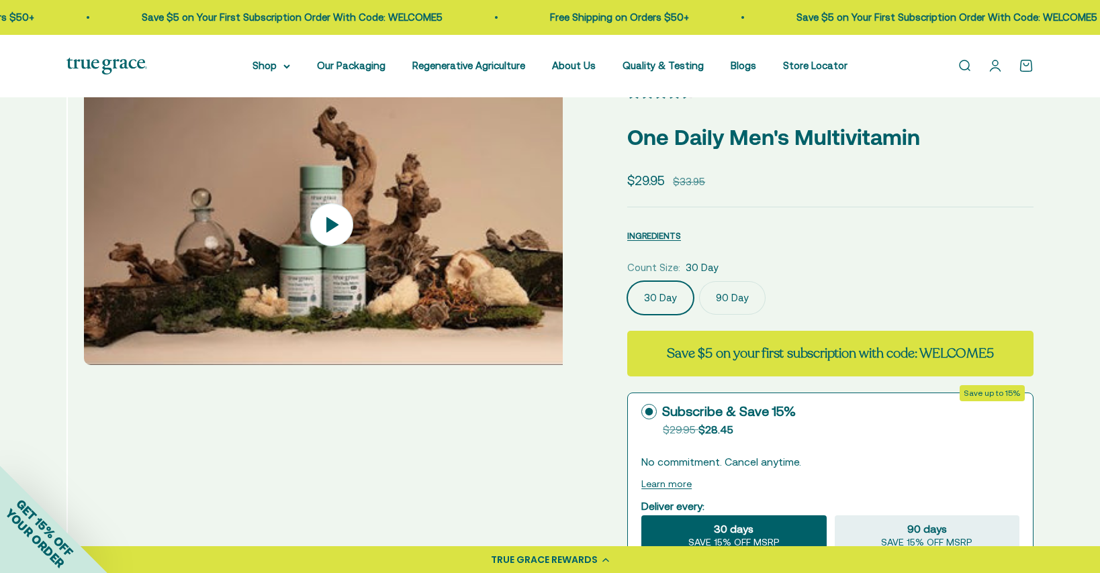
scroll to position [0, 4613]
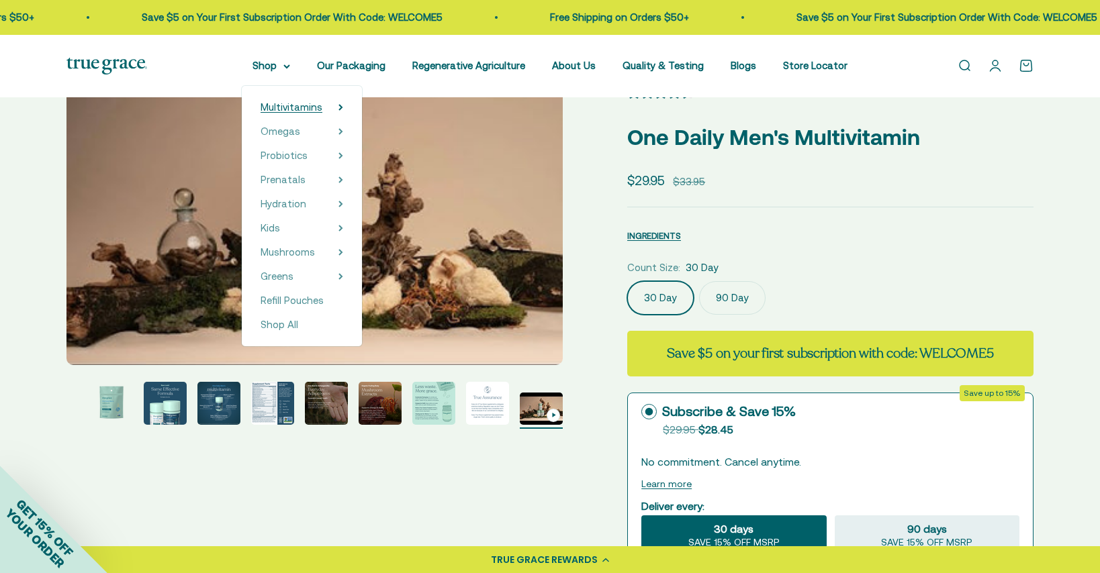
click at [298, 110] on span "Multivitamins" at bounding box center [292, 106] width 62 height 11
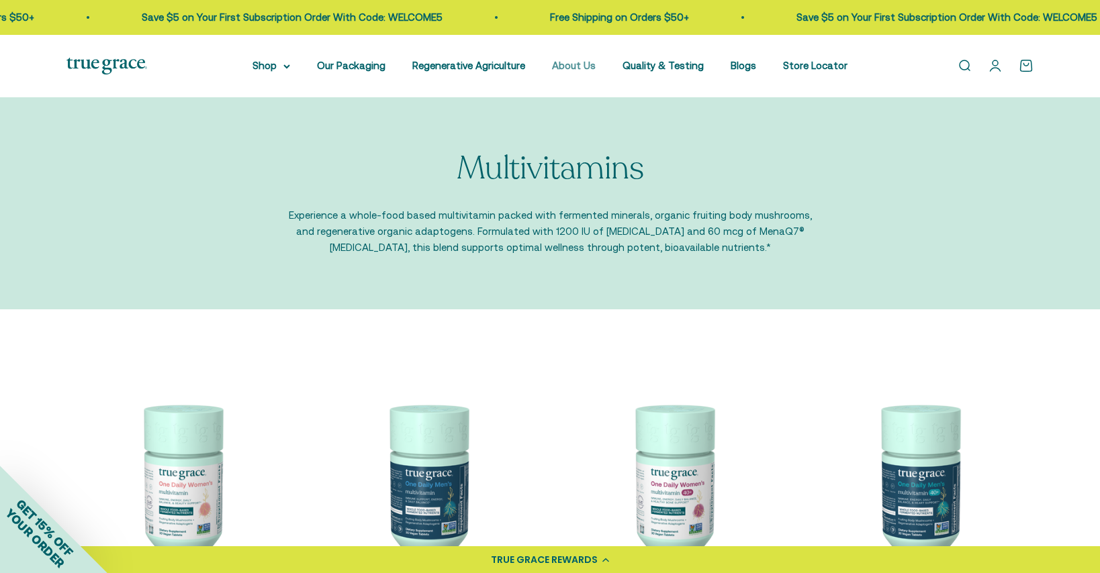
click at [577, 68] on link "About Us" at bounding box center [574, 65] width 44 height 11
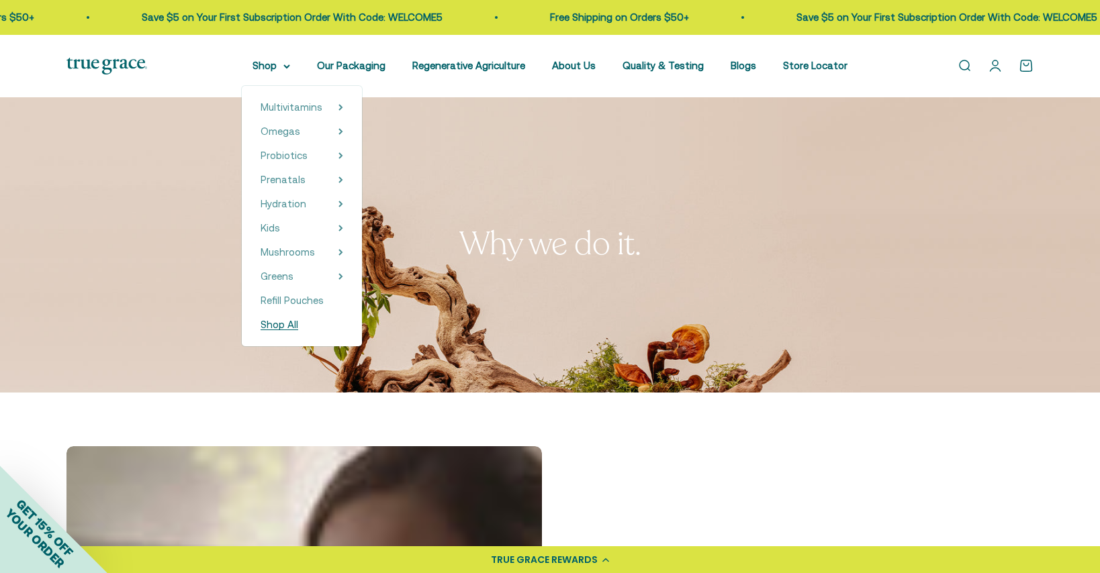
click at [291, 329] on span "Shop All" at bounding box center [280, 324] width 38 height 11
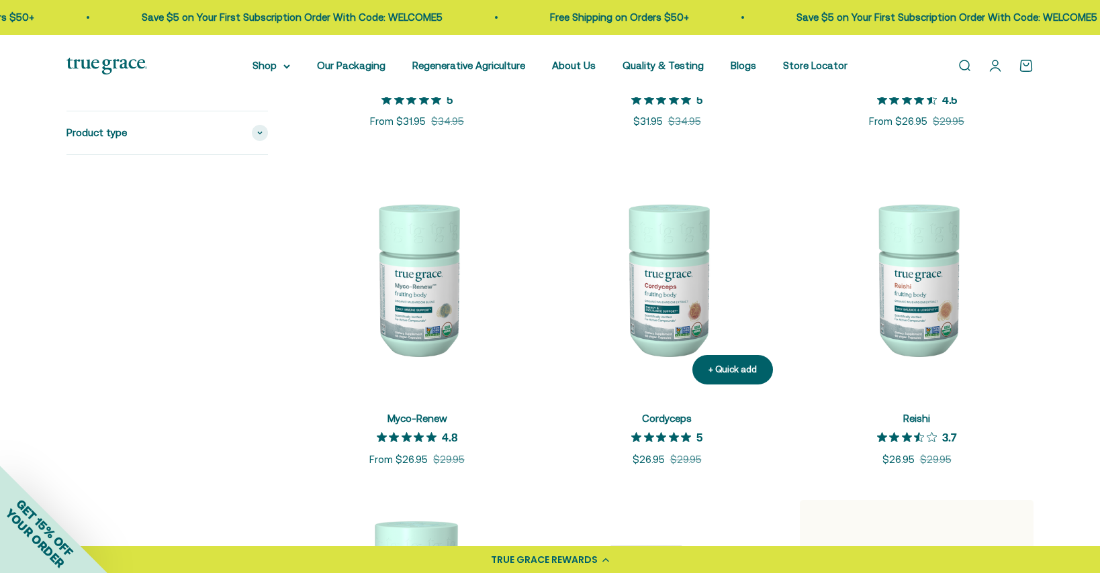
scroll to position [1579, 0]
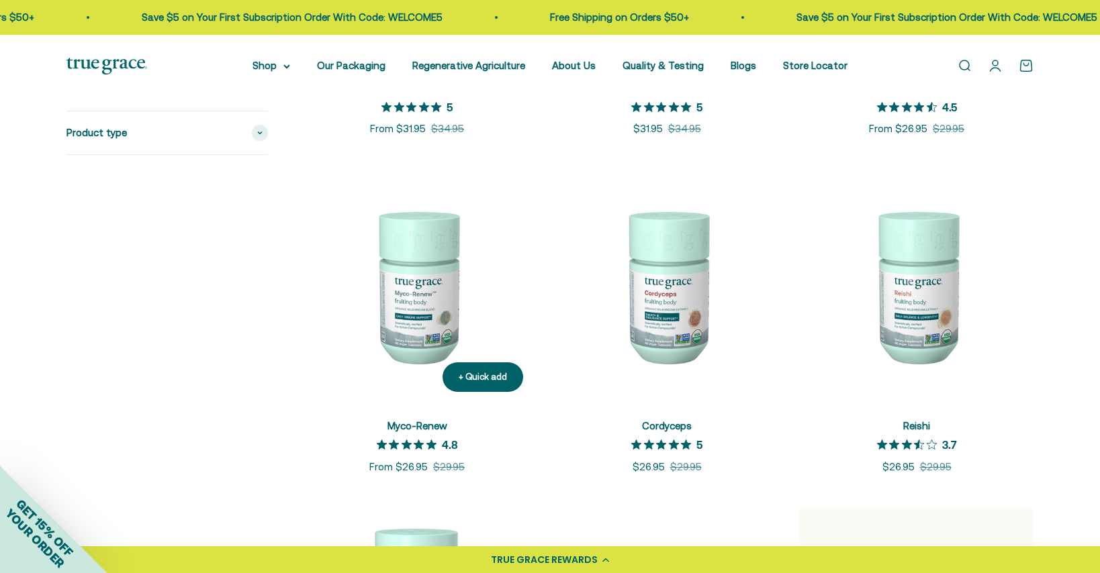
click at [422, 304] on img at bounding box center [417, 286] width 234 height 234
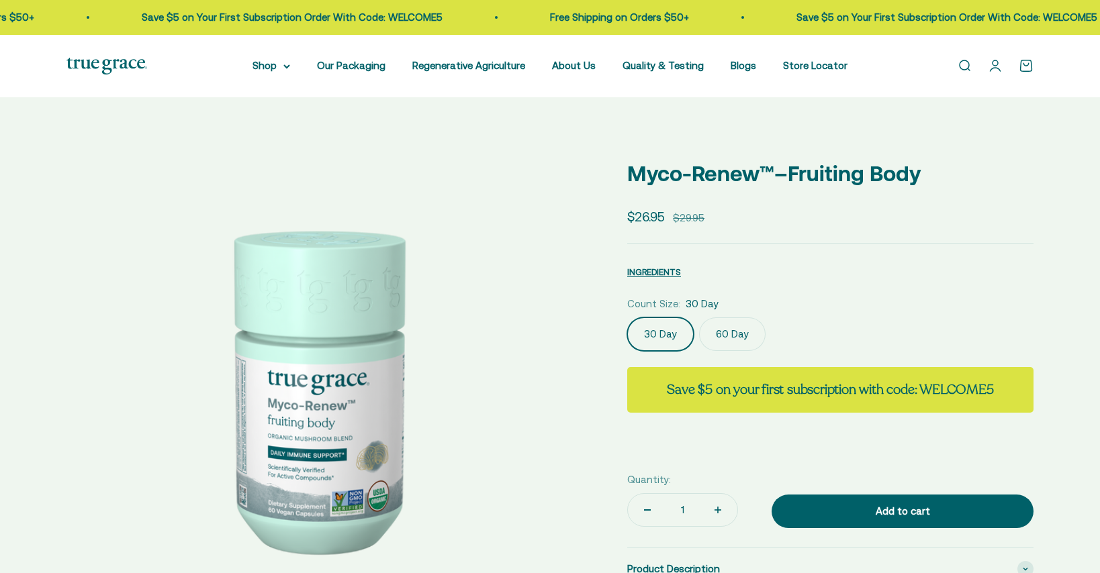
select select "3"
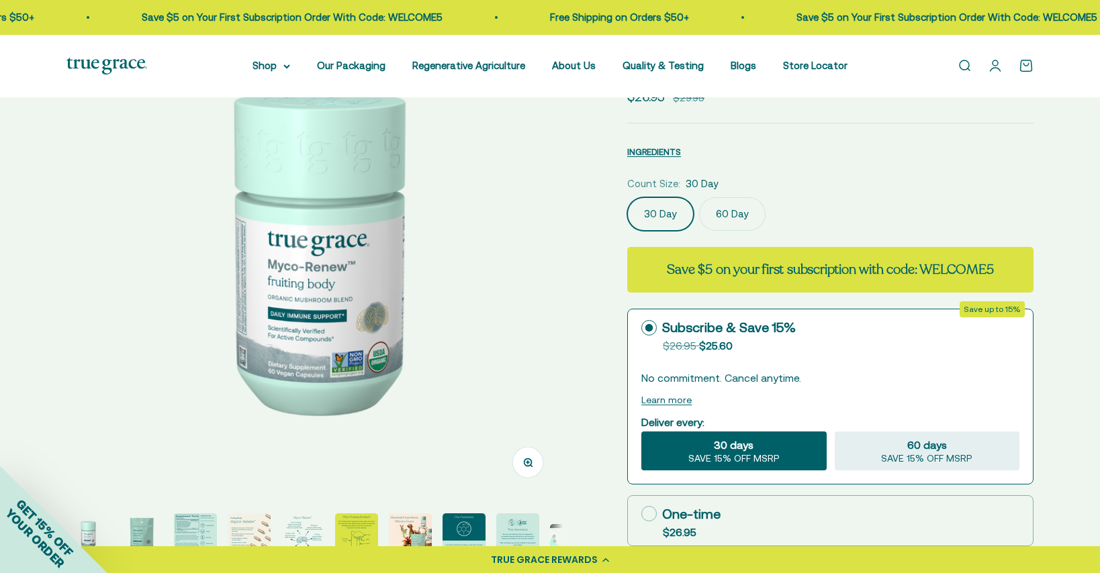
scroll to position [212, 0]
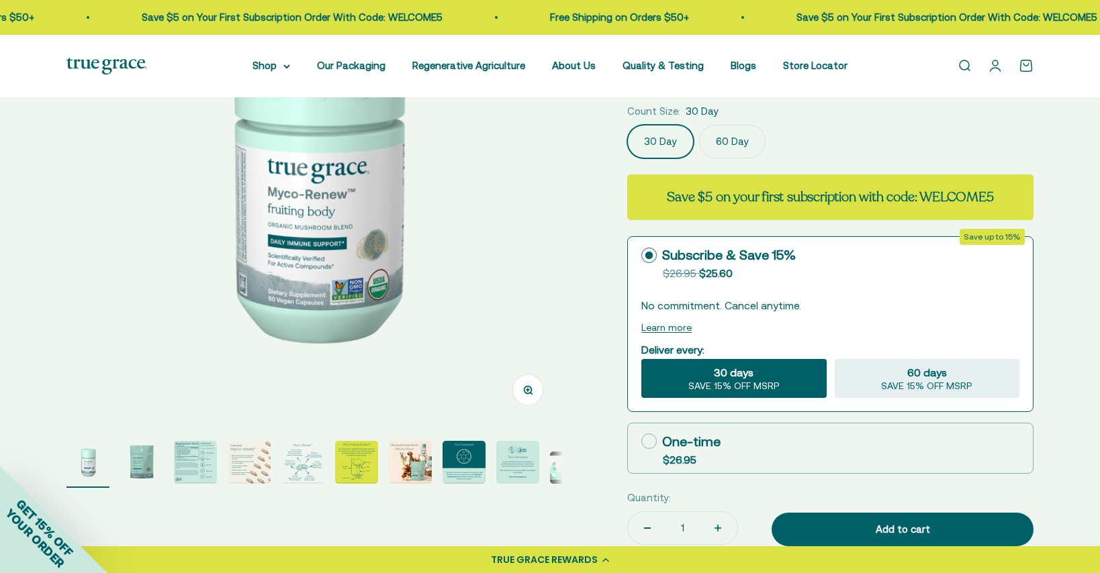
click at [358, 273] on img at bounding box center [314, 177] width 496 height 496
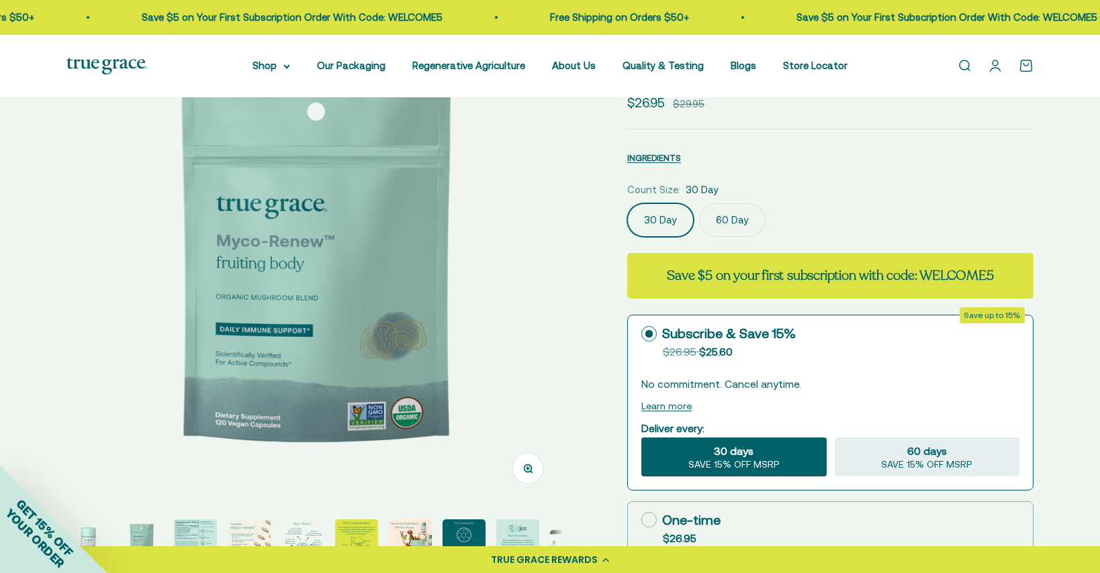
scroll to position [113, 0]
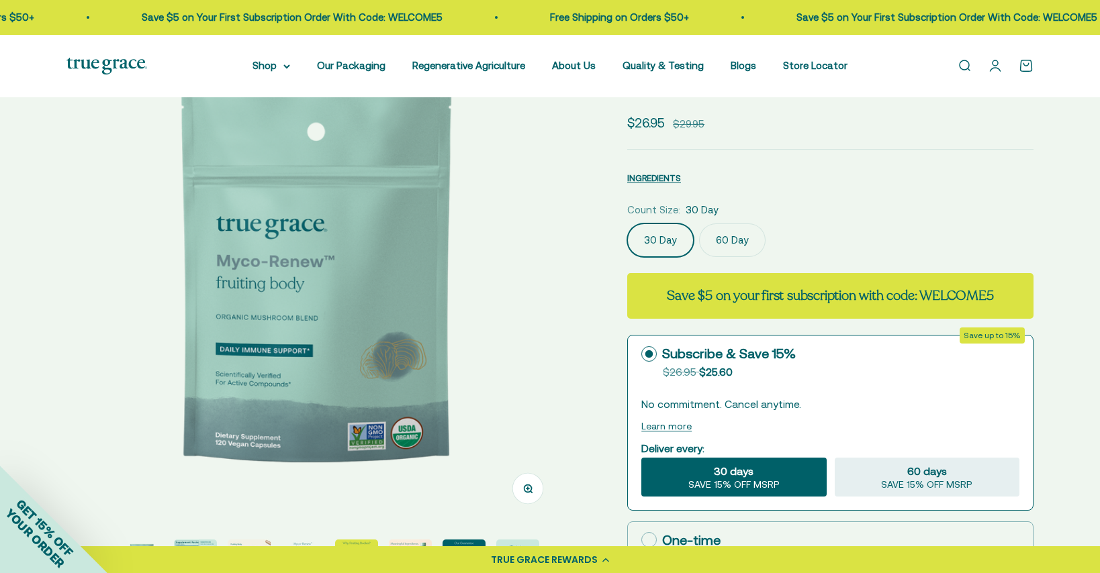
click at [403, 232] on img at bounding box center [314, 276] width 496 height 496
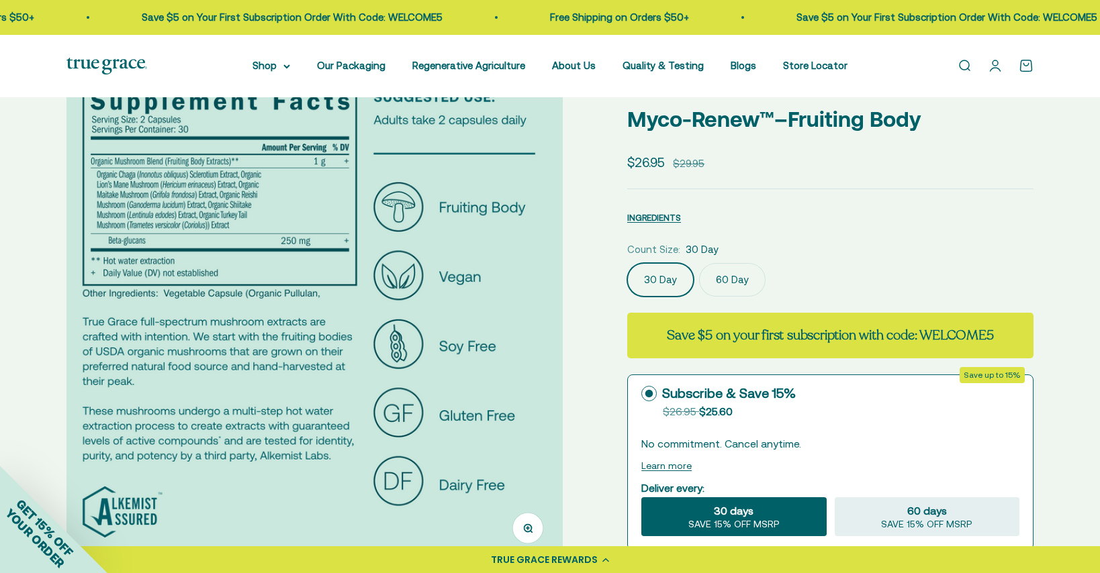
scroll to position [64, 0]
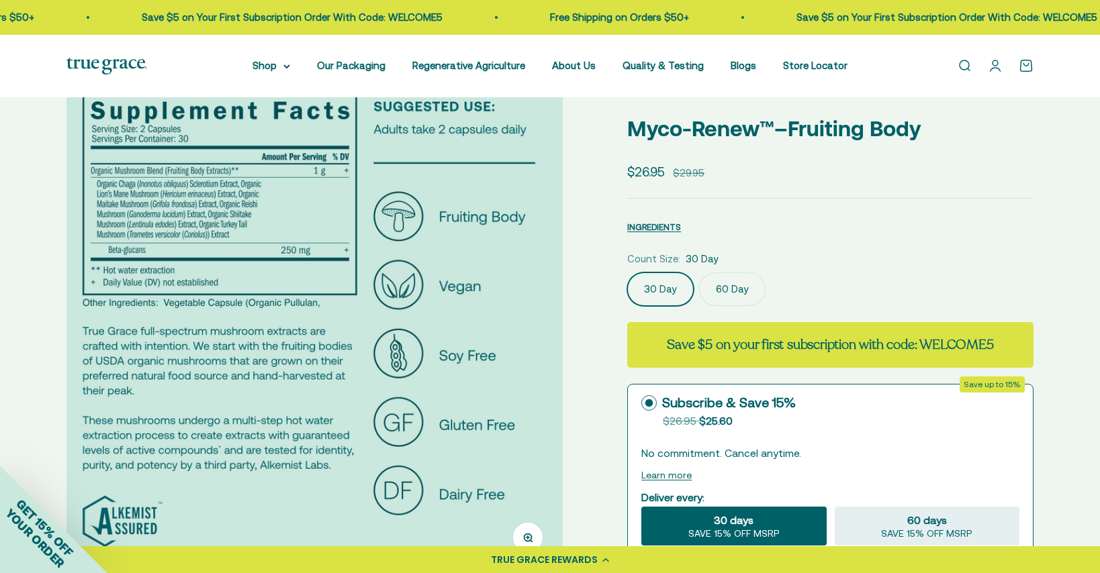
click at [430, 349] on img at bounding box center [314, 325] width 496 height 496
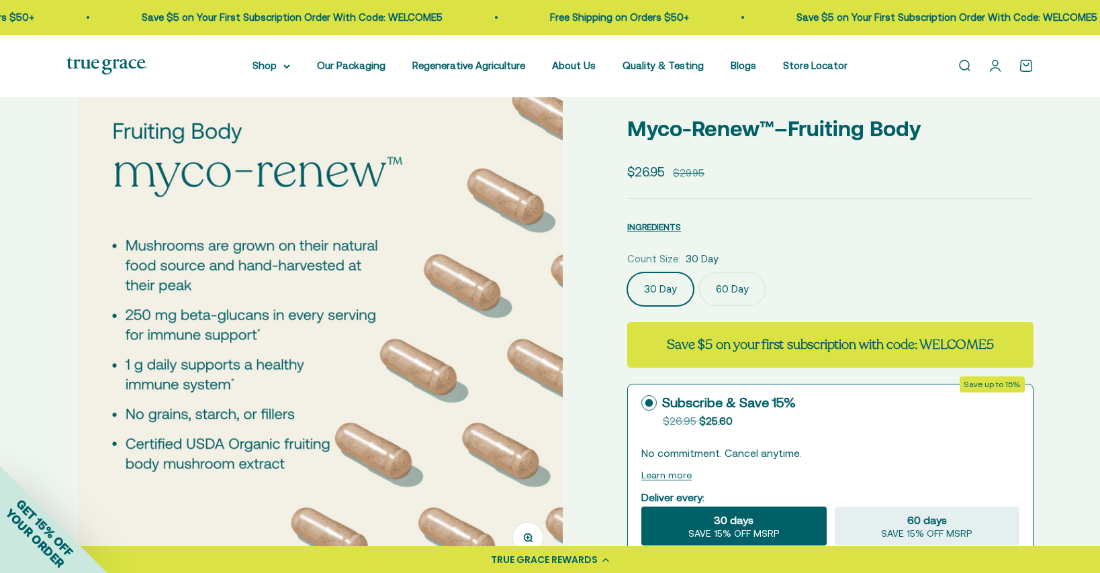
scroll to position [0, 1537]
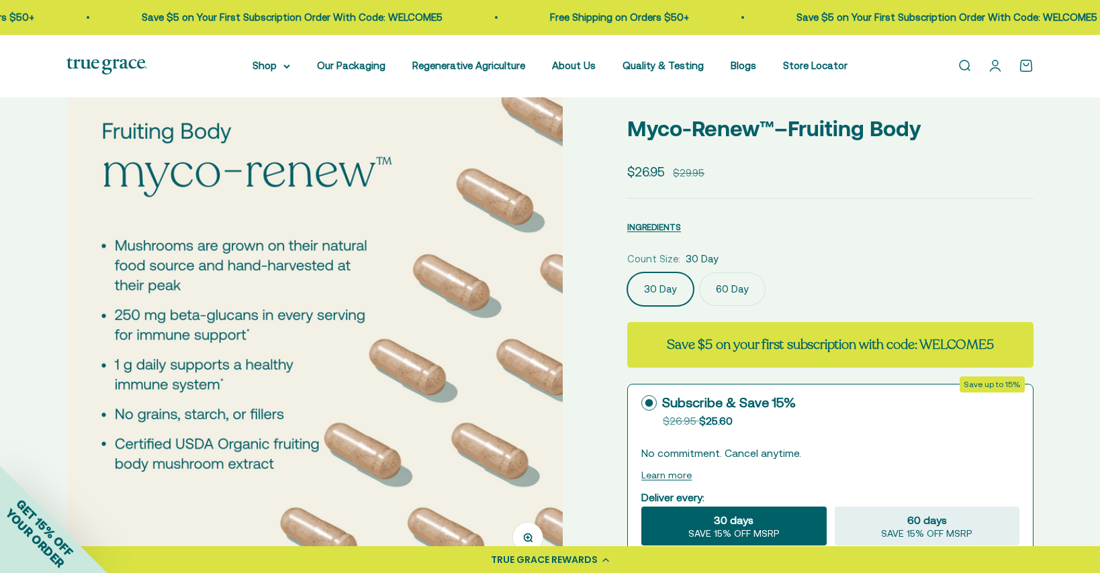
click at [430, 349] on img at bounding box center [315, 325] width 496 height 496
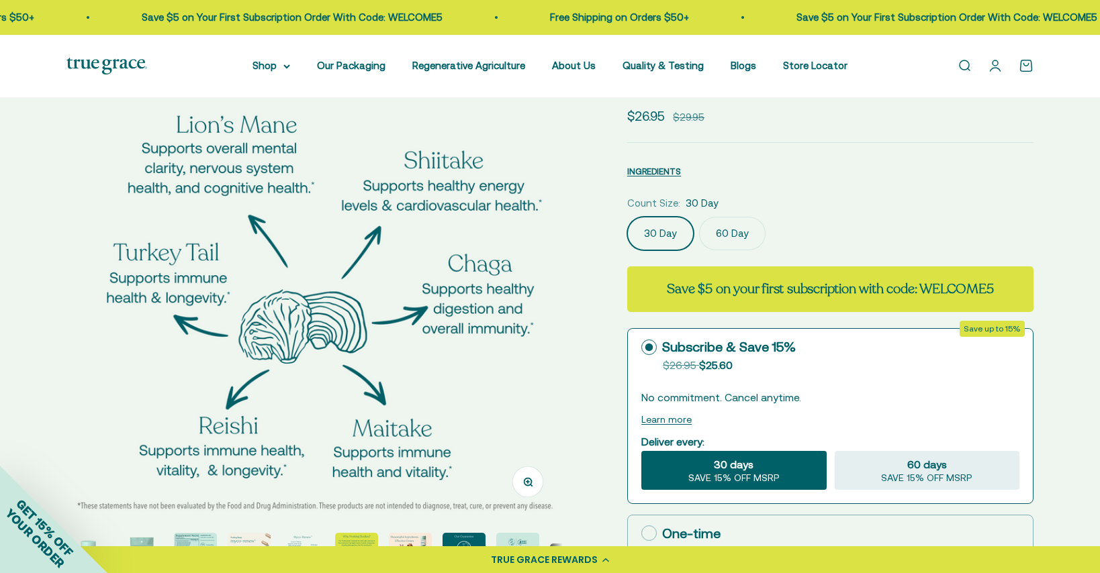
scroll to position [126, 0]
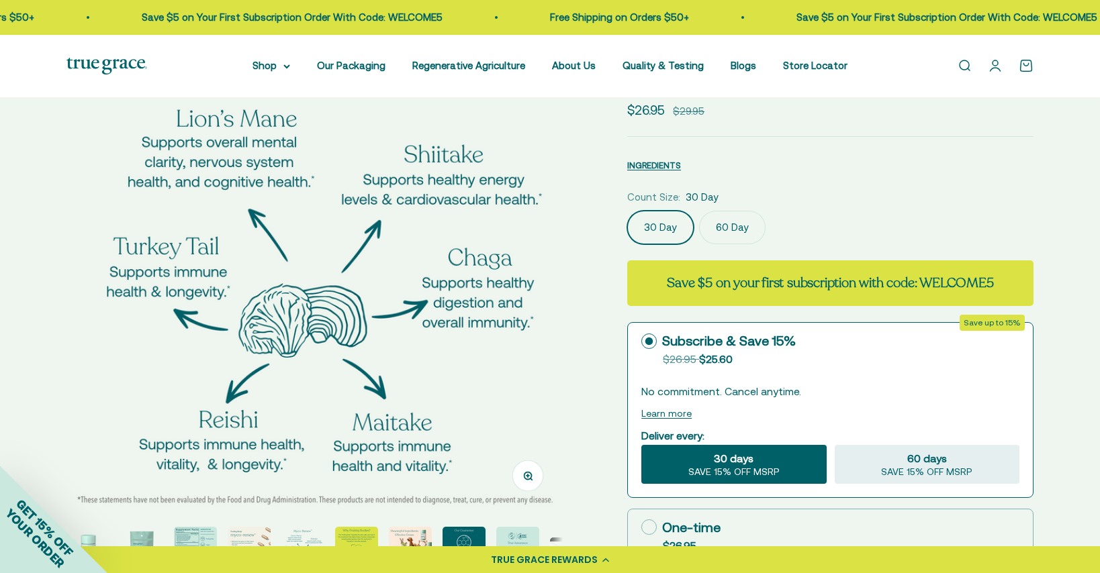
click at [458, 379] on img at bounding box center [314, 263] width 496 height 496
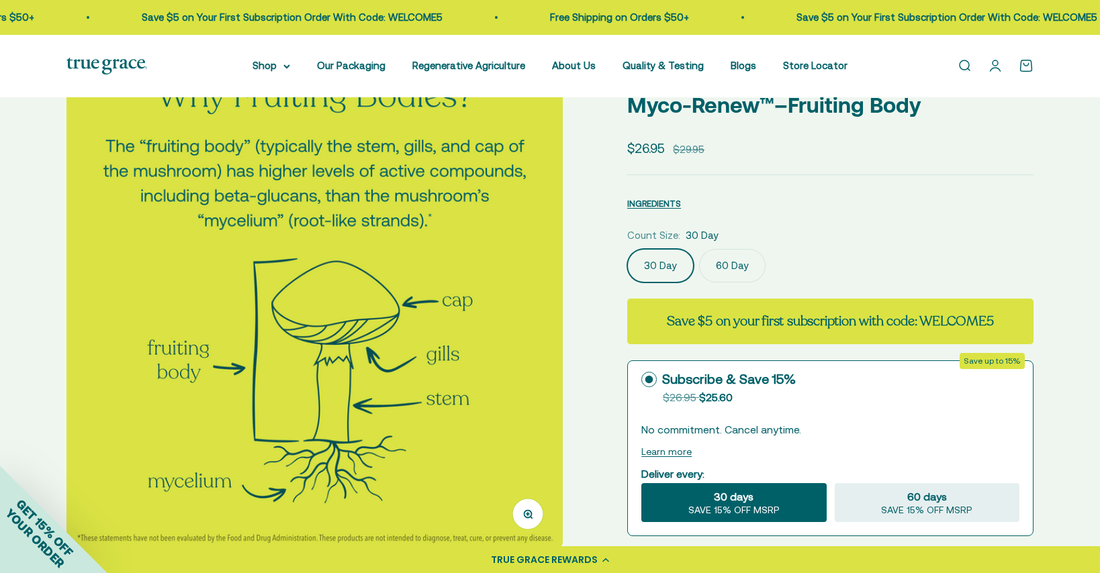
scroll to position [105, 0]
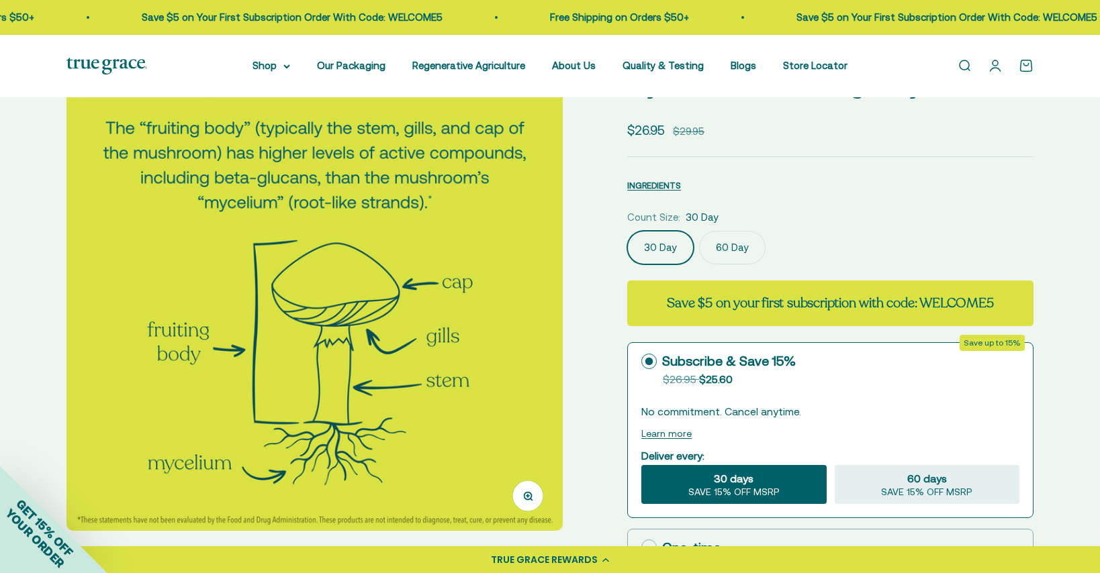
click at [487, 384] on img at bounding box center [314, 283] width 496 height 496
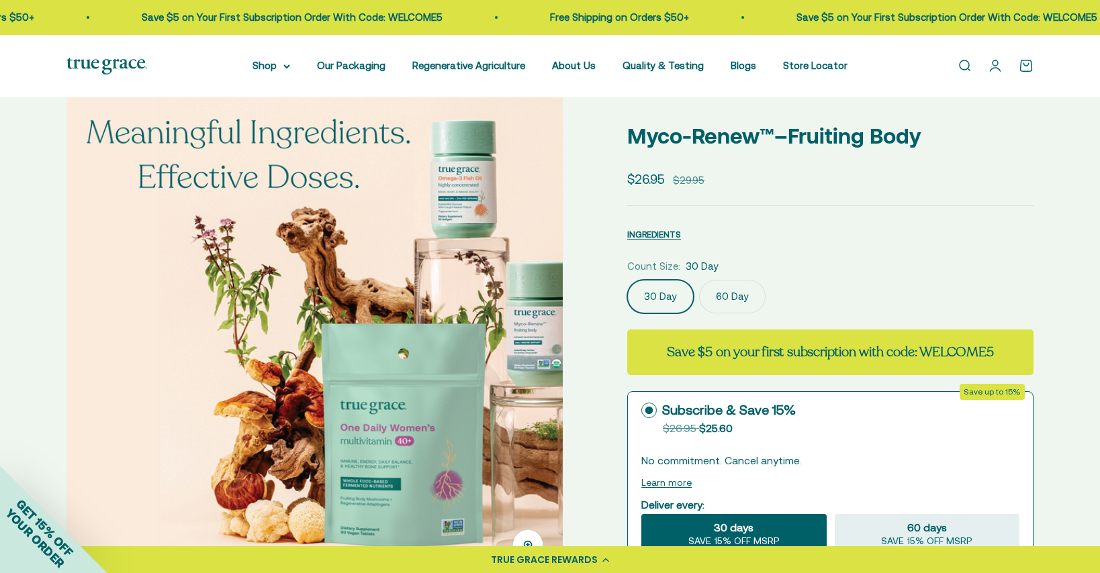
scroll to position [76, 0]
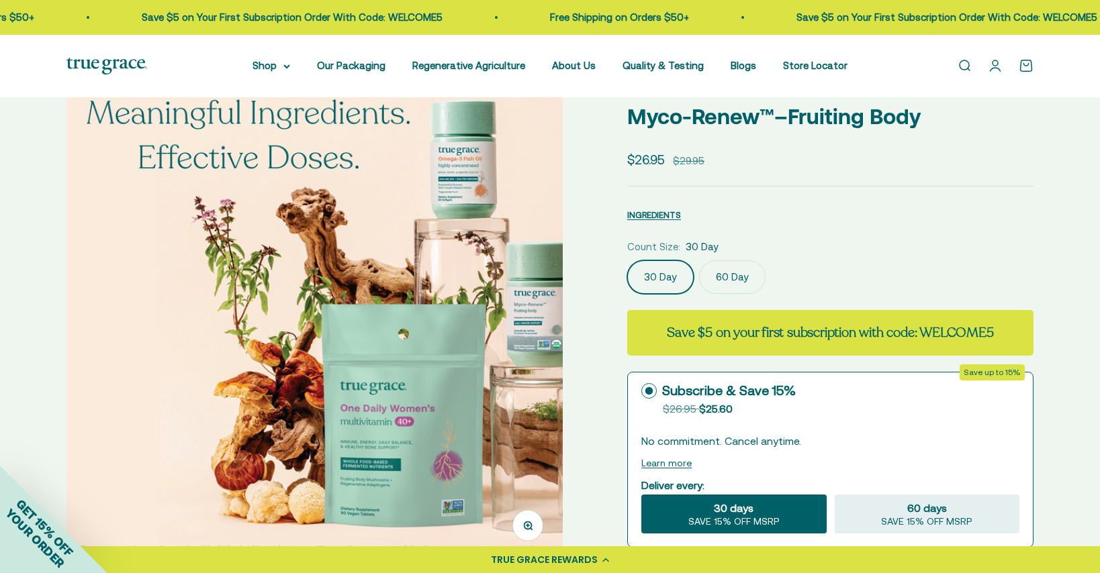
click at [483, 370] on img at bounding box center [314, 312] width 496 height 496
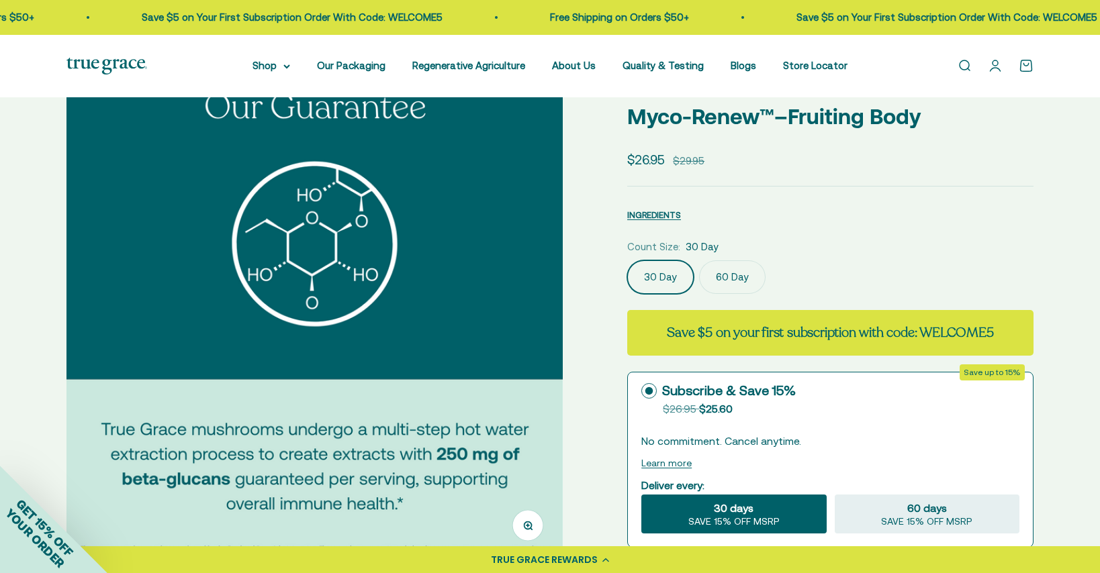
click at [483, 370] on img at bounding box center [314, 312] width 496 height 496
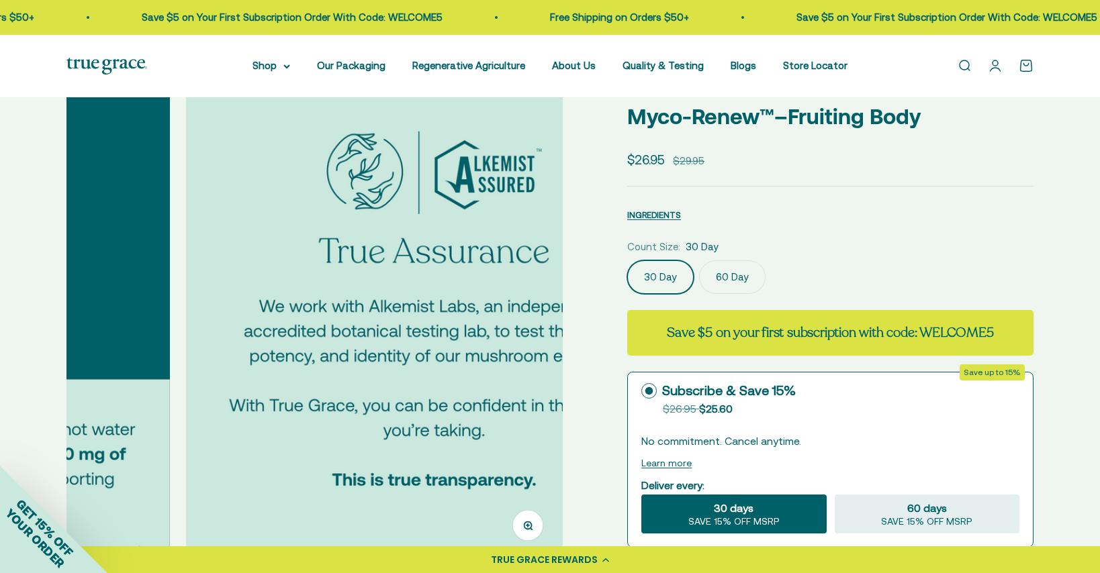
scroll to position [0, 4100]
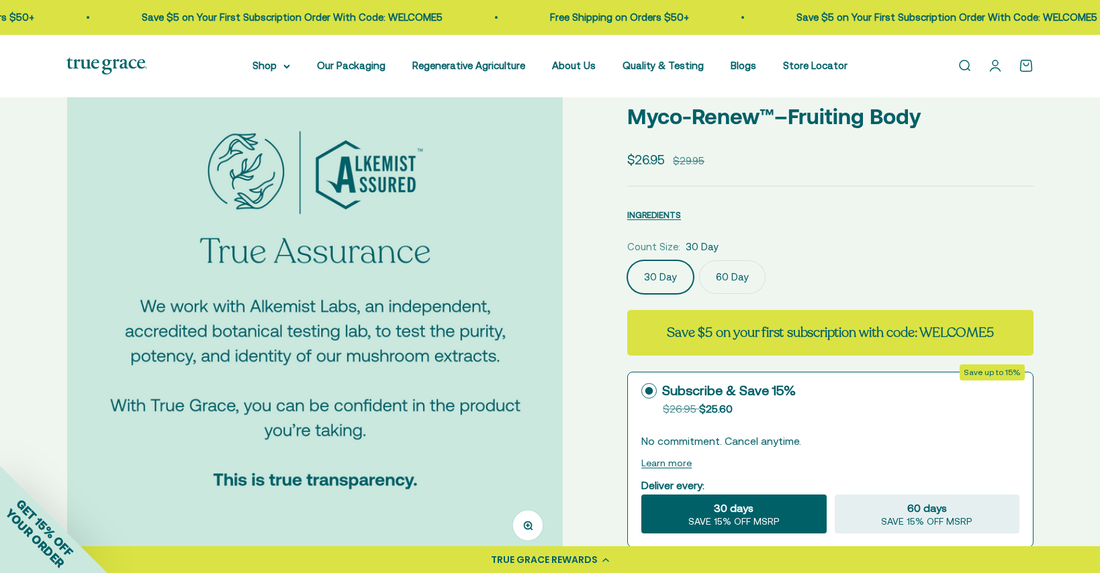
click at [483, 370] on img at bounding box center [315, 312] width 496 height 496
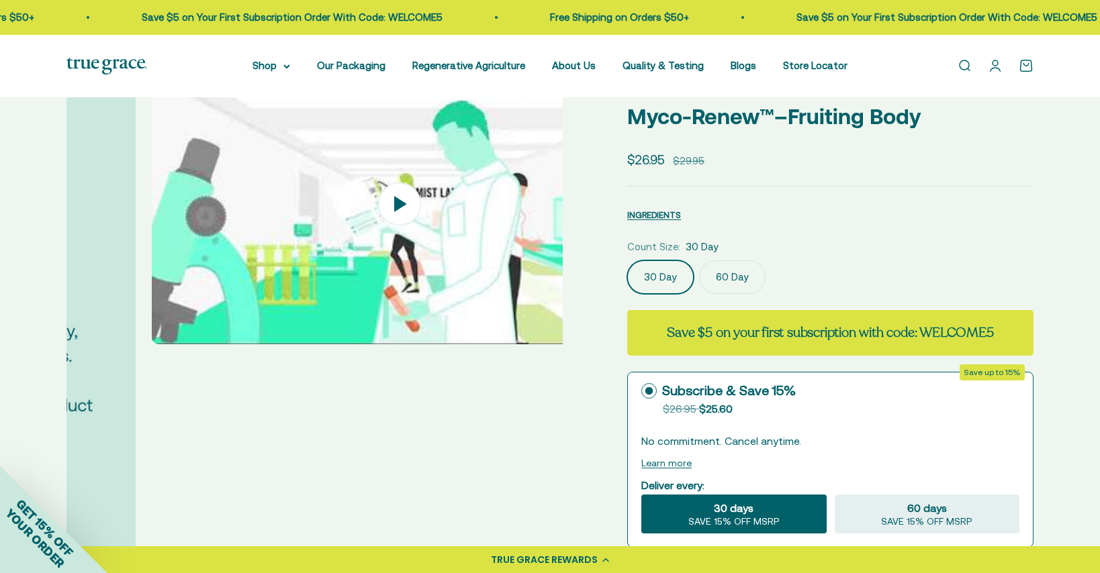
scroll to position [0, 4613]
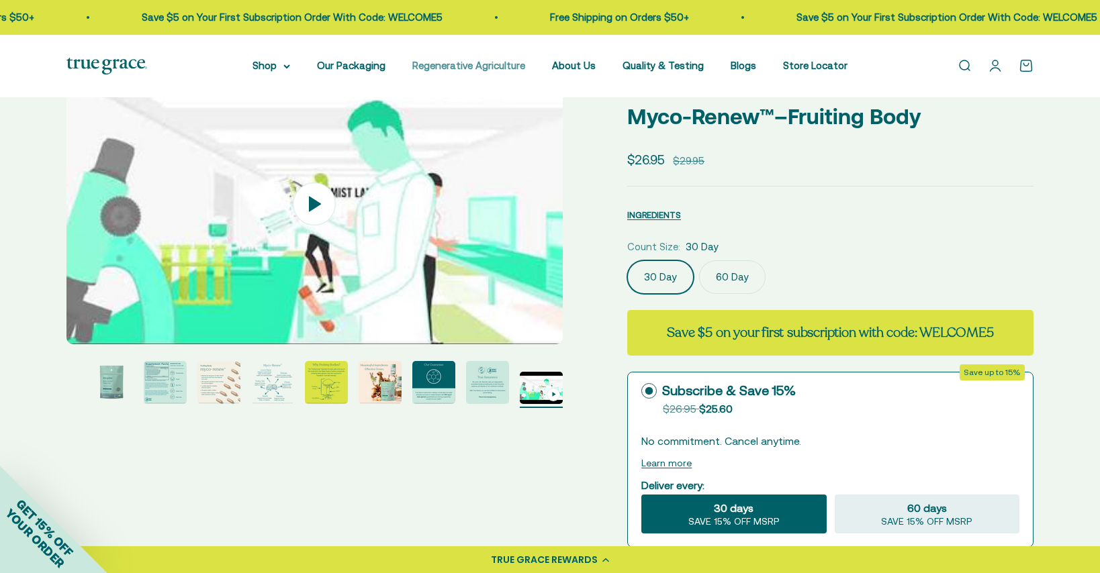
click at [469, 65] on link "Regenerative Agriculture" at bounding box center [468, 65] width 113 height 11
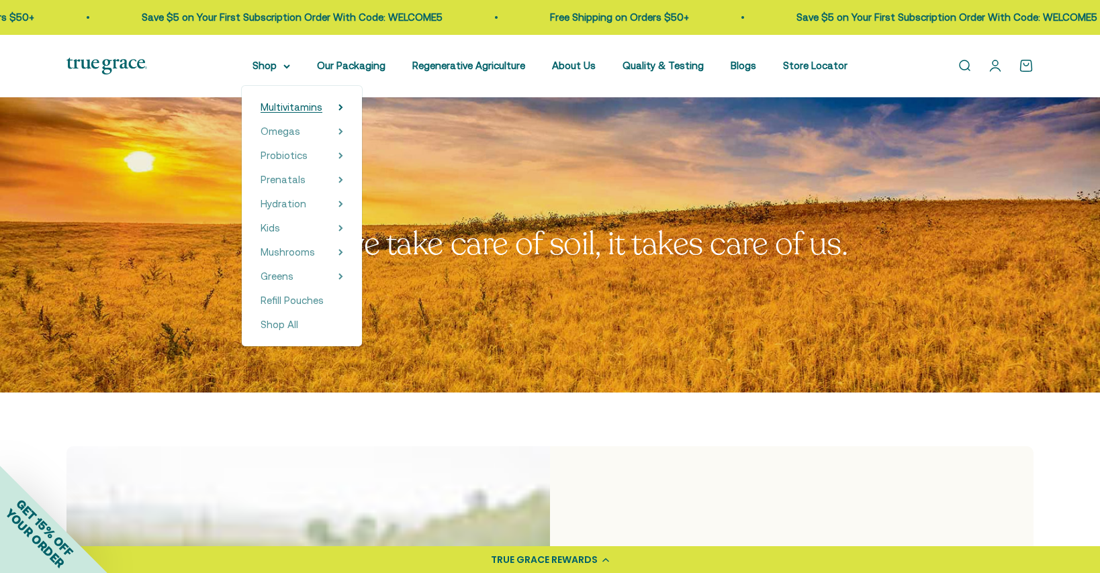
click at [287, 110] on span "Multivitamins" at bounding box center [292, 106] width 62 height 11
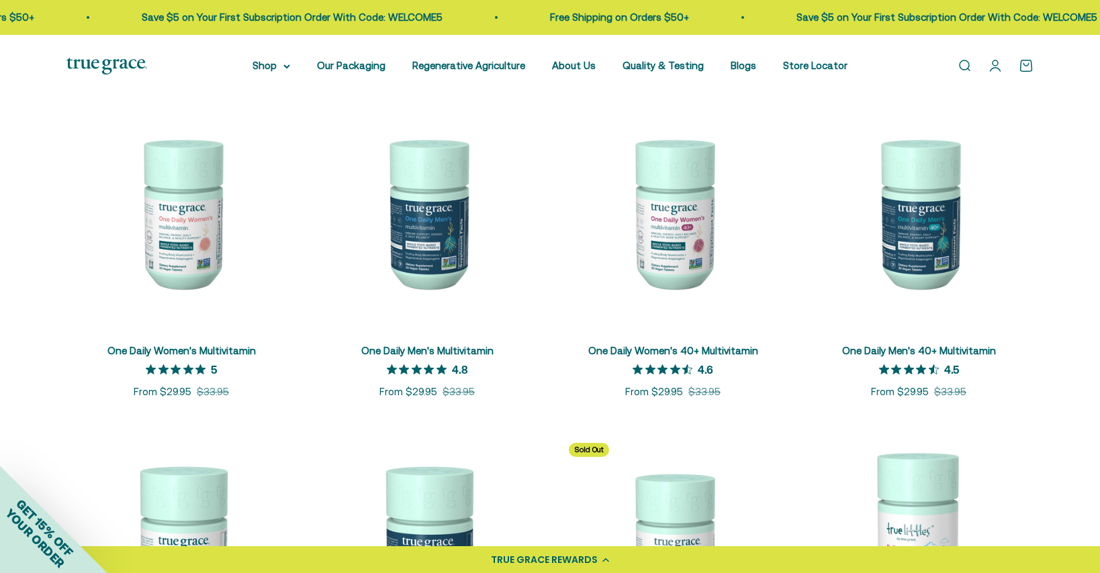
scroll to position [265, 0]
click at [432, 234] on img at bounding box center [427, 214] width 230 height 230
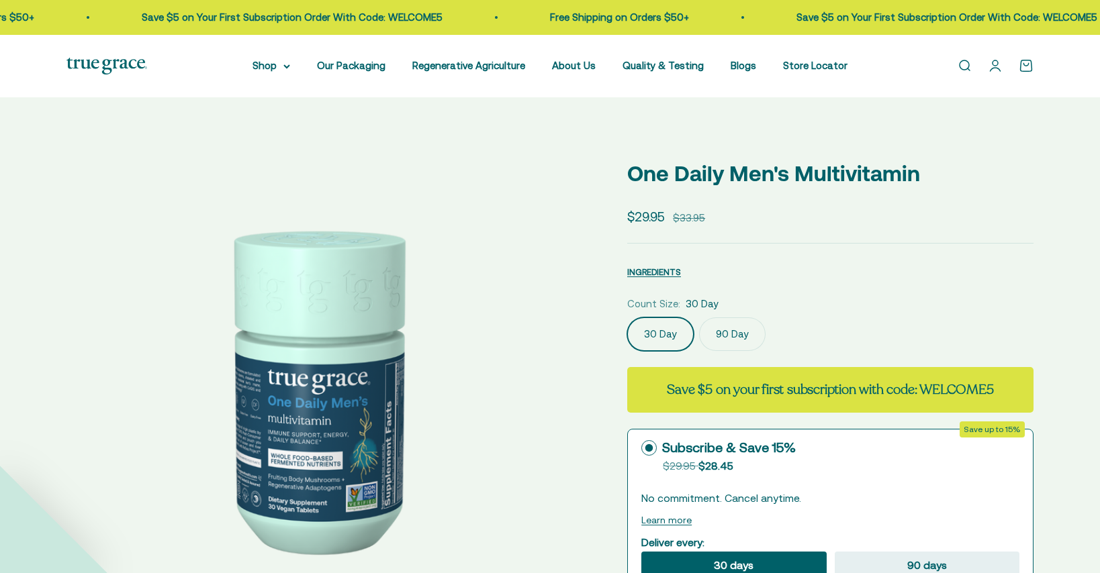
select select "3"
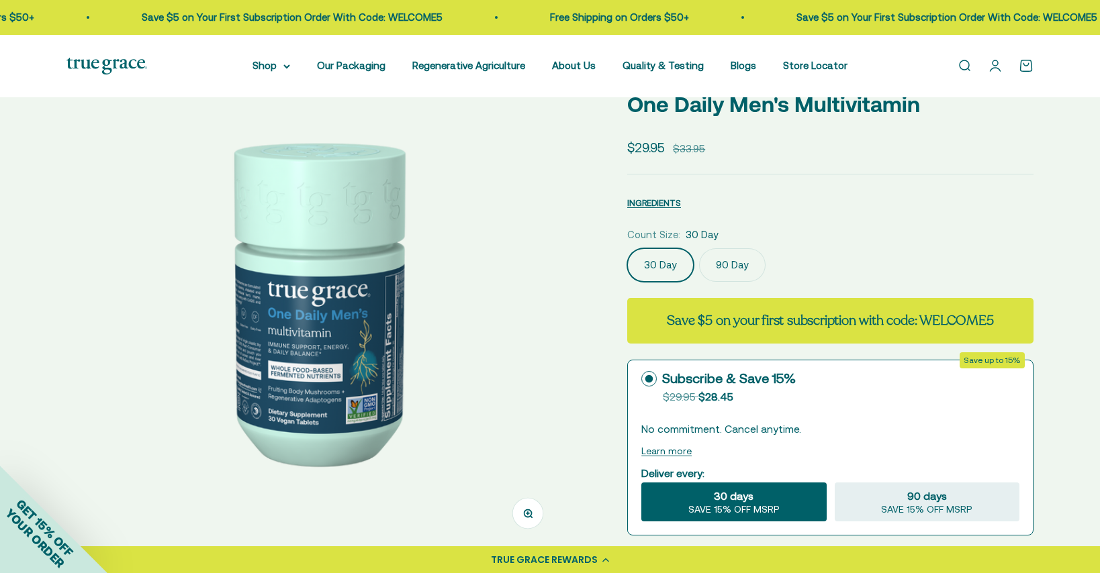
scroll to position [115, 0]
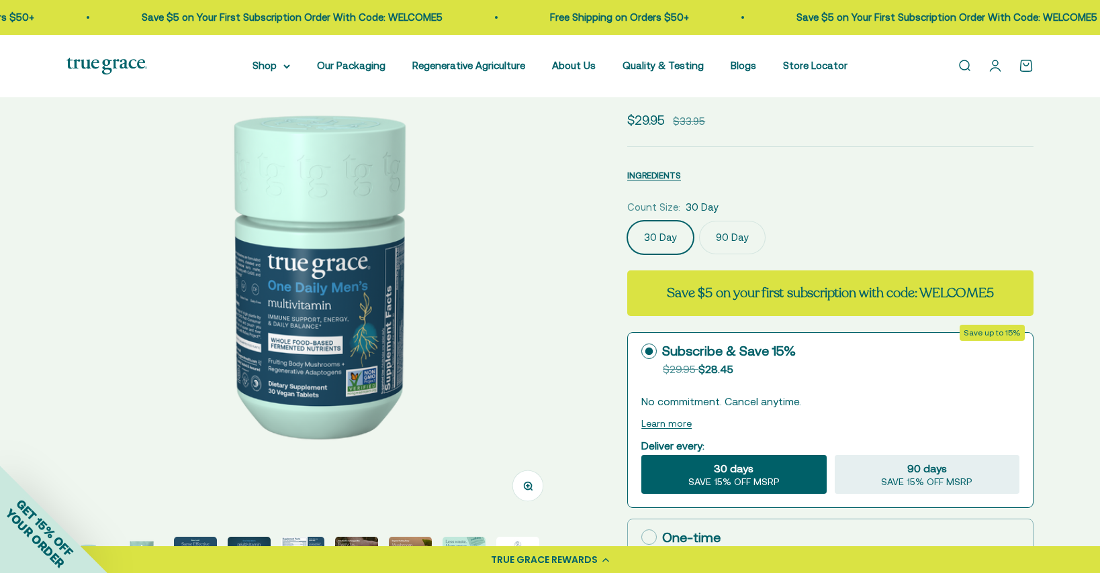
click at [332, 371] on img at bounding box center [314, 273] width 496 height 496
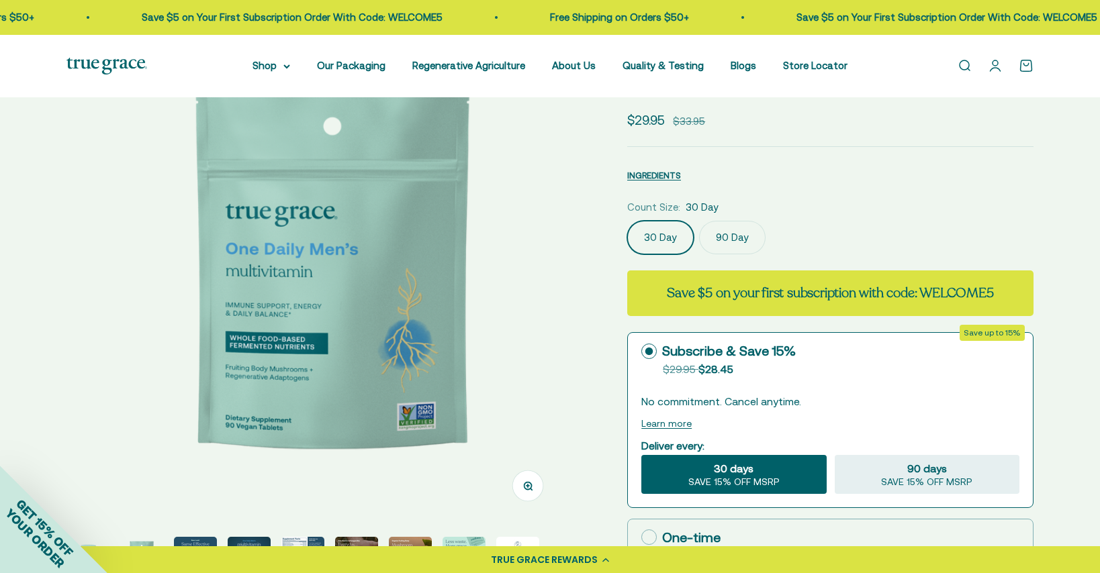
scroll to position [0, 512]
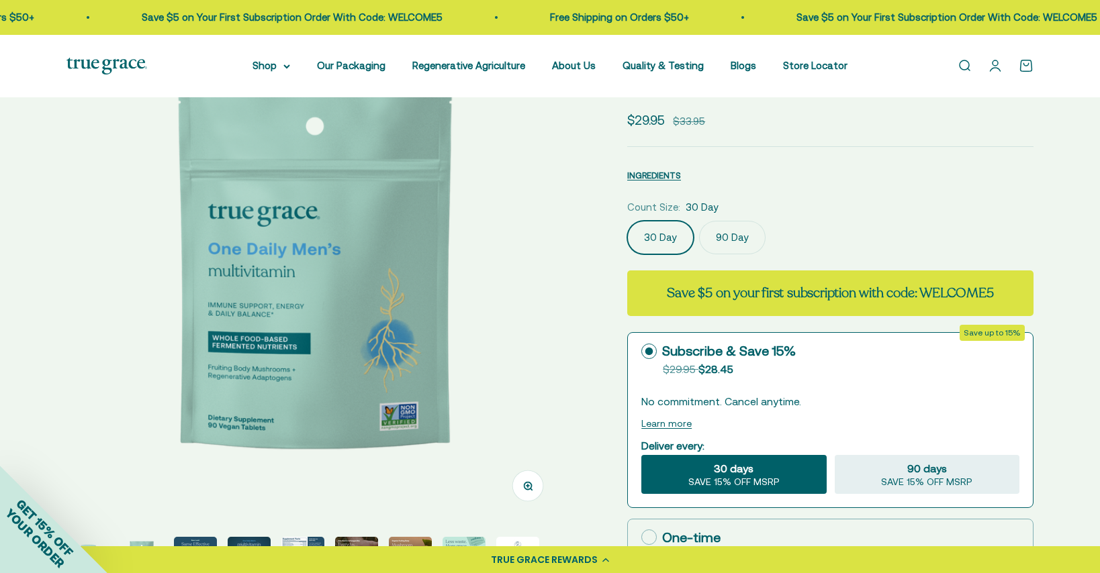
click at [527, 481] on icon "button" at bounding box center [527, 485] width 9 height 9
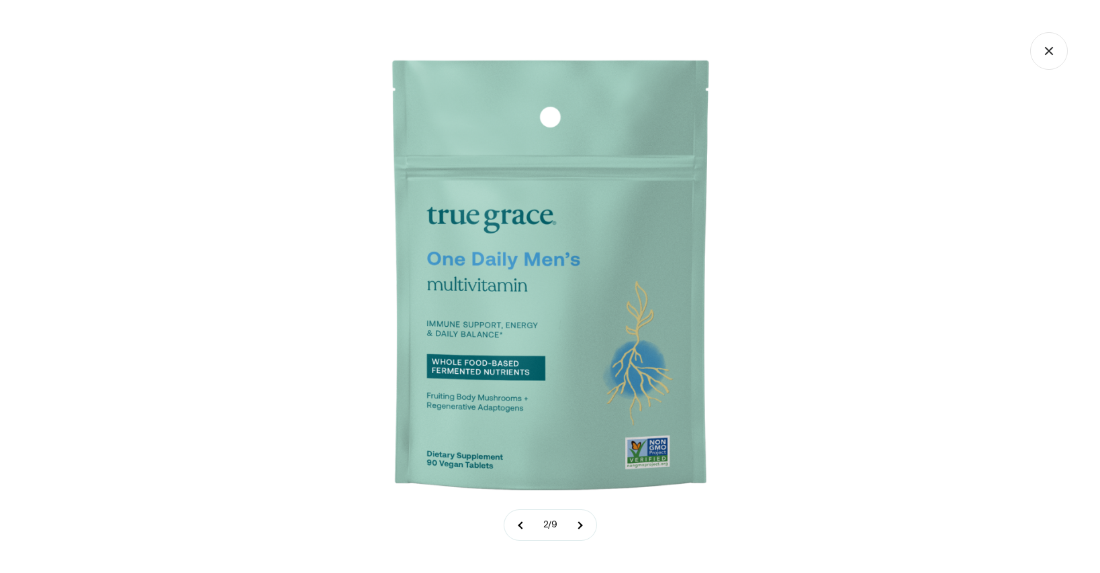
click at [586, 291] on img at bounding box center [549, 286] width 573 height 573
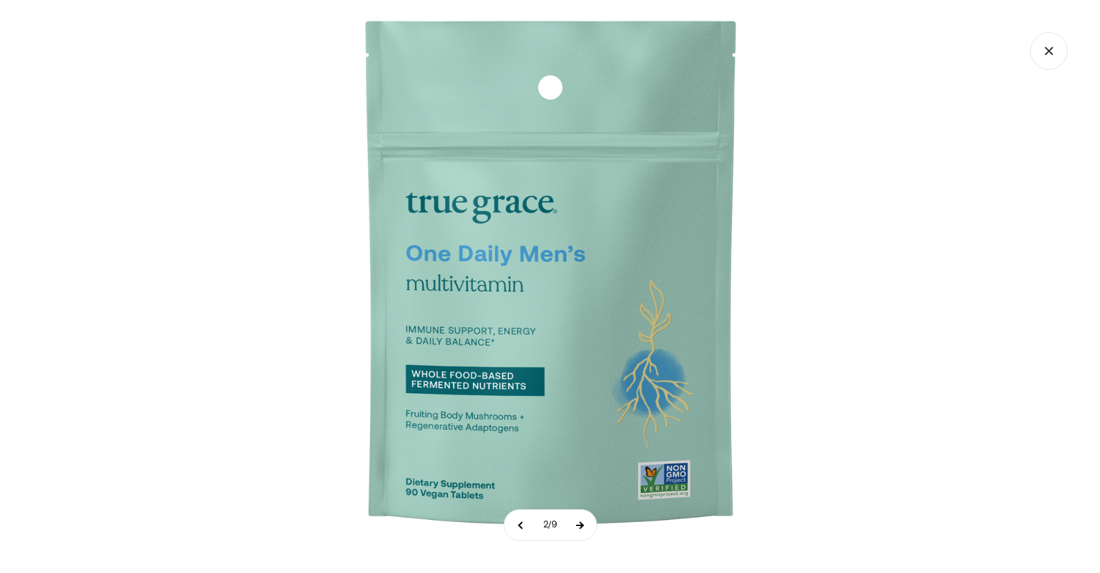
click at [583, 522] on button at bounding box center [580, 525] width 34 height 30
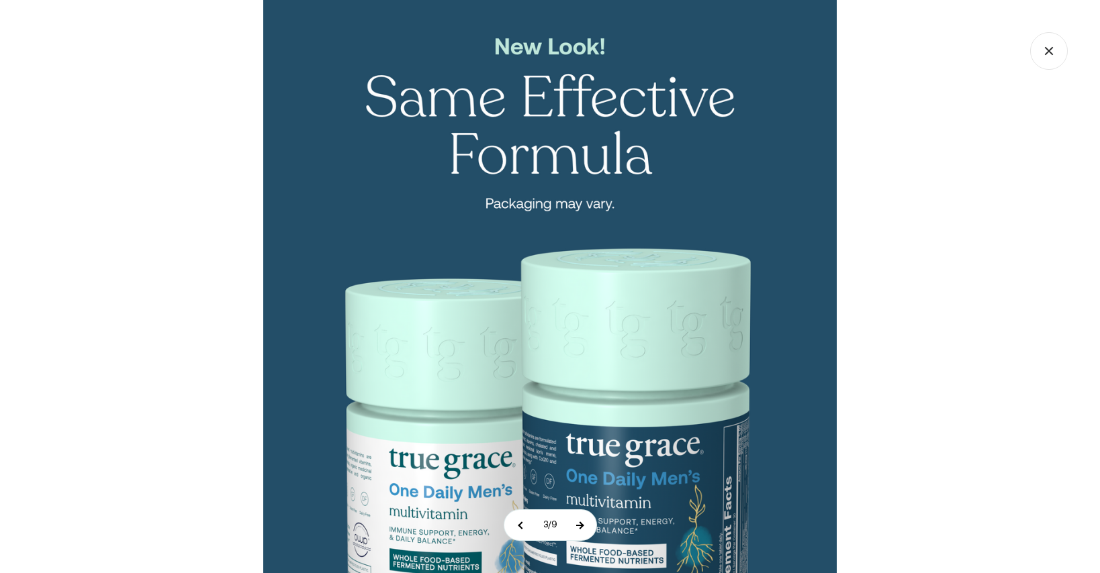
click at [583, 522] on button at bounding box center [580, 525] width 34 height 30
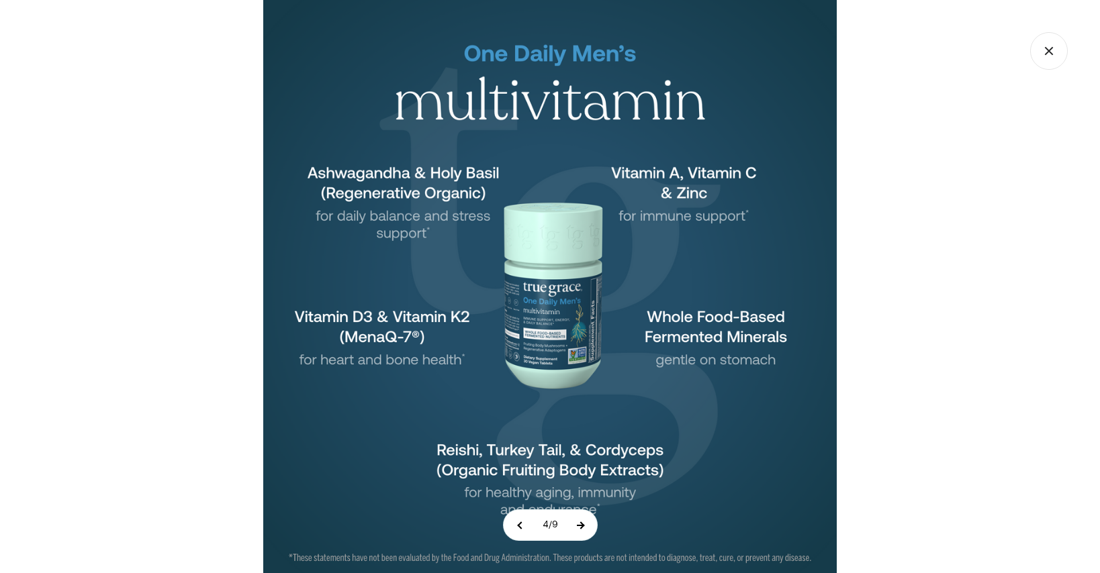
click at [583, 522] on button at bounding box center [580, 525] width 34 height 30
